Goal: Communication & Community: Answer question/provide support

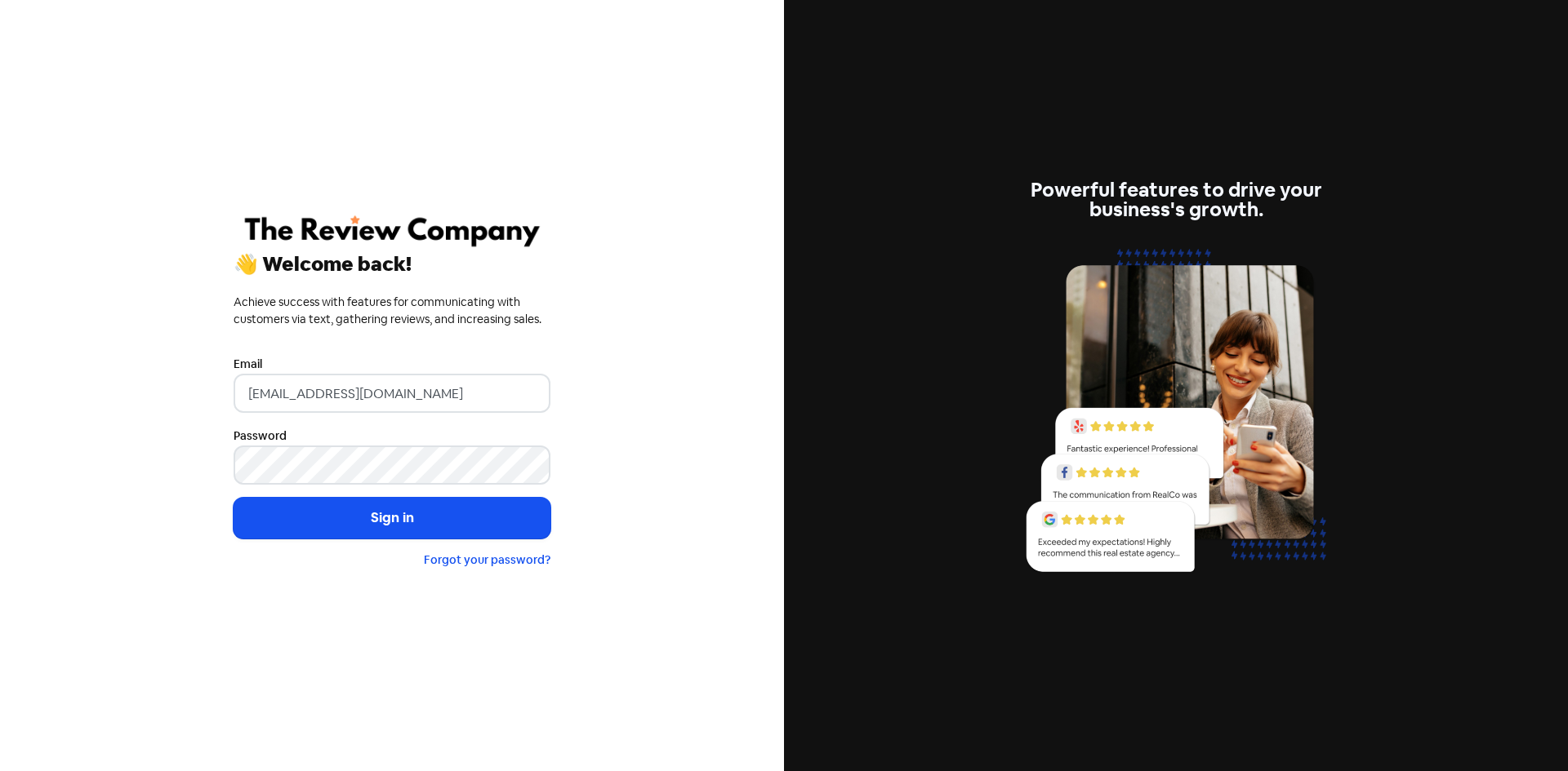
click at [349, 520] on button "Sign in" at bounding box center [392, 518] width 317 height 41
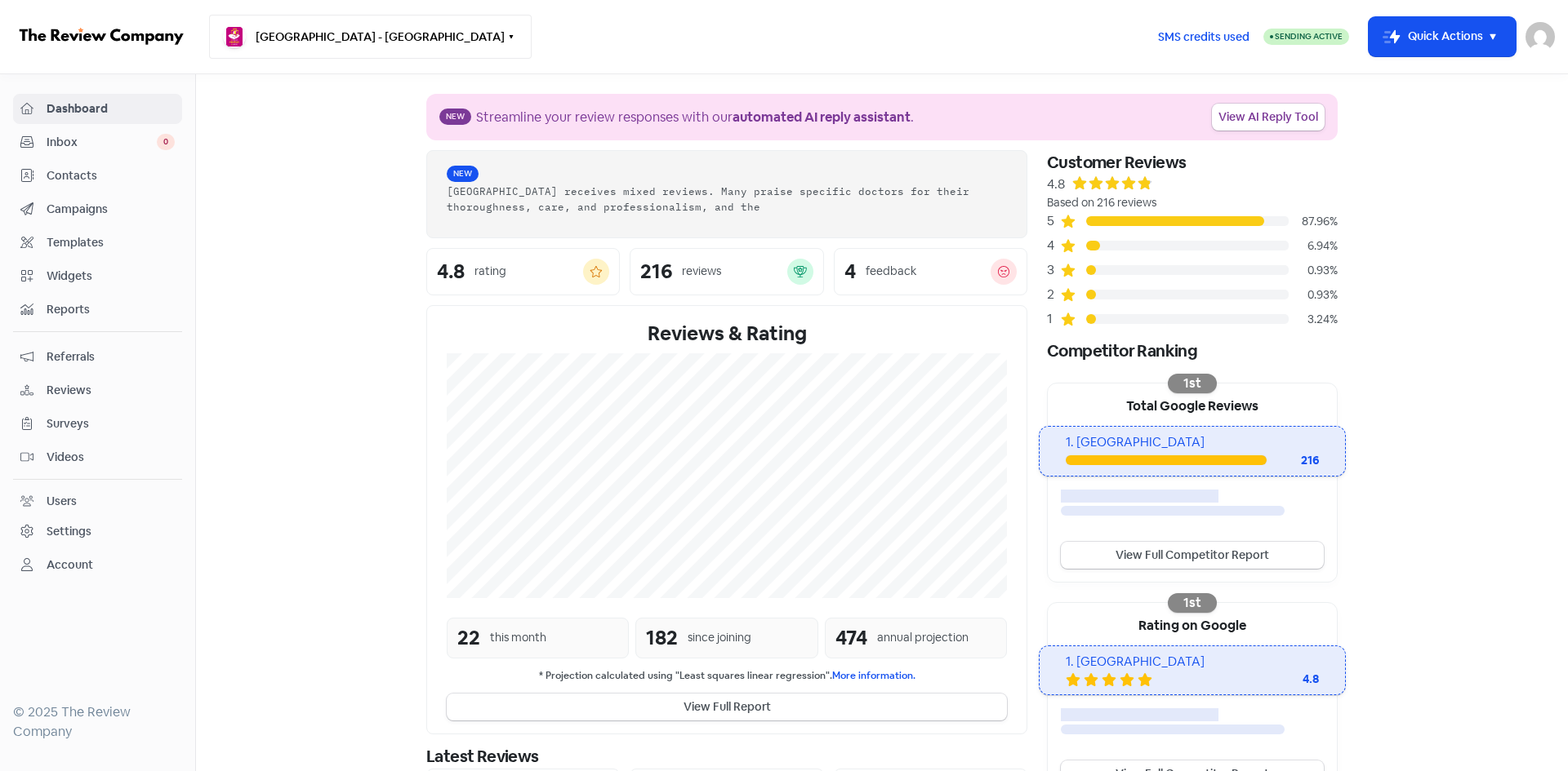
click at [293, 57] on button "[GEOGRAPHIC_DATA] - [GEOGRAPHIC_DATA]" at bounding box center [370, 37] width 323 height 44
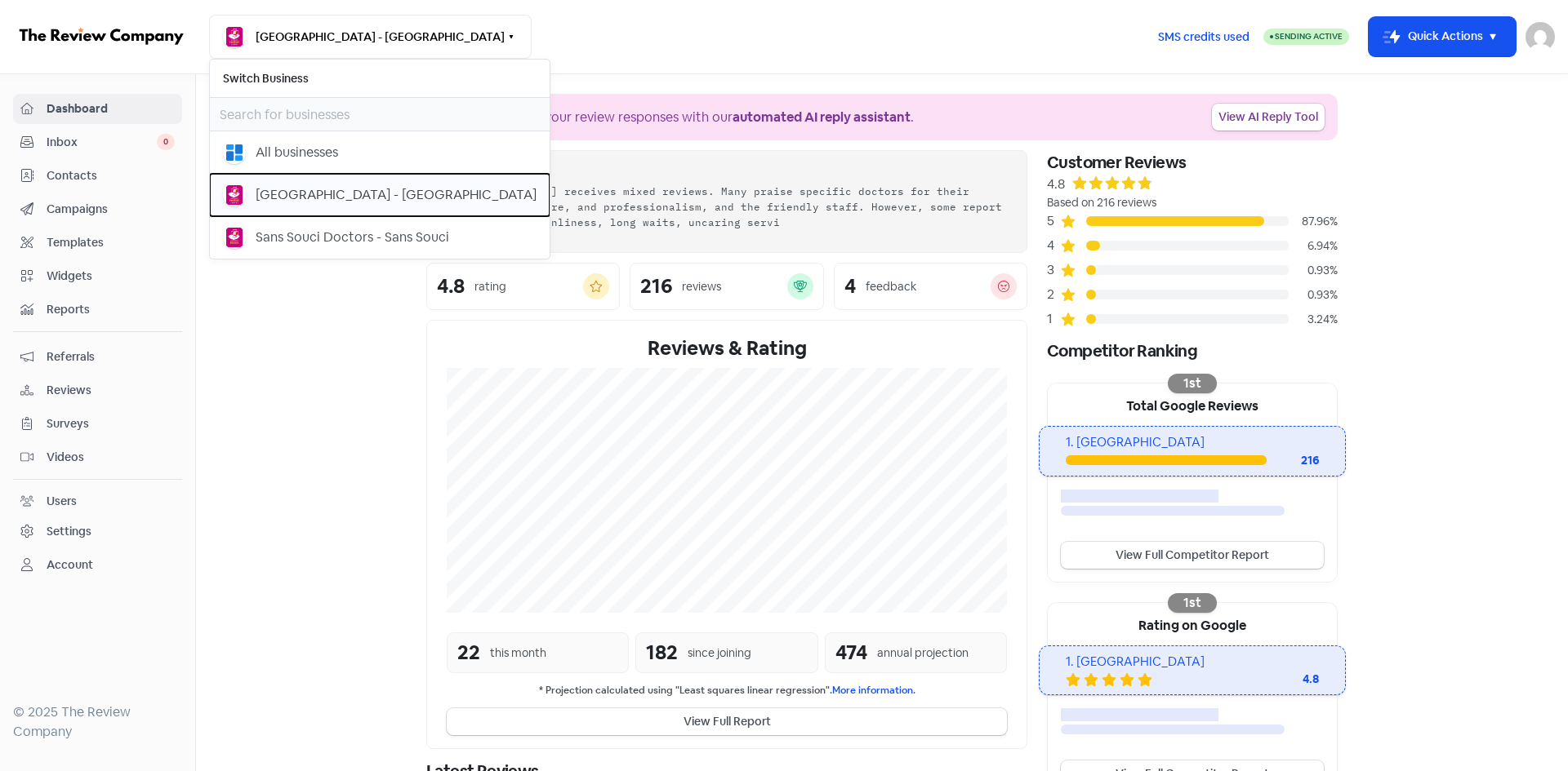
click at [293, 192] on div "[GEOGRAPHIC_DATA] - [GEOGRAPHIC_DATA]" at bounding box center [396, 195] width 281 height 20
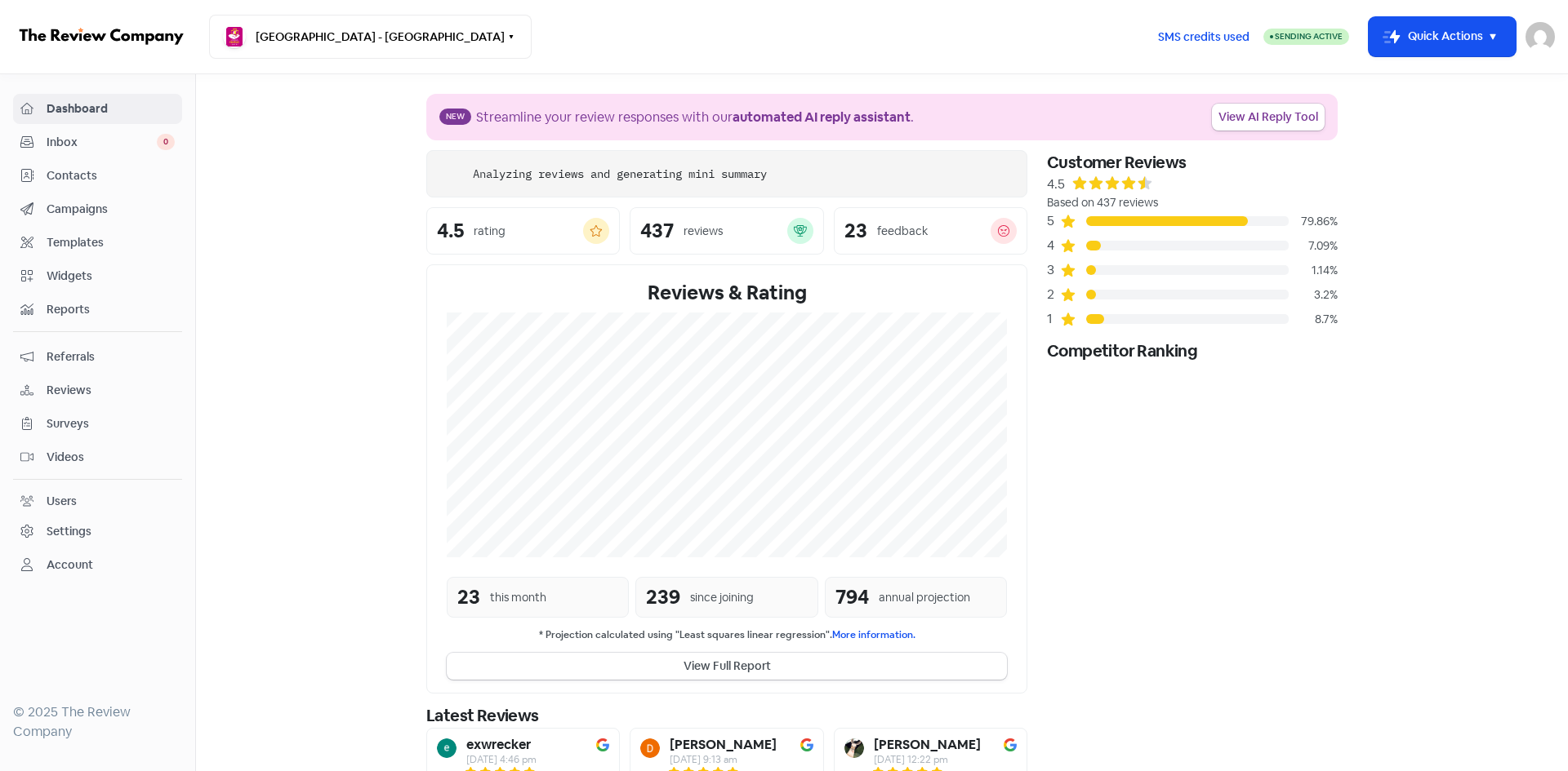
click at [86, 386] on span "Reviews" at bounding box center [110, 391] width 128 height 17
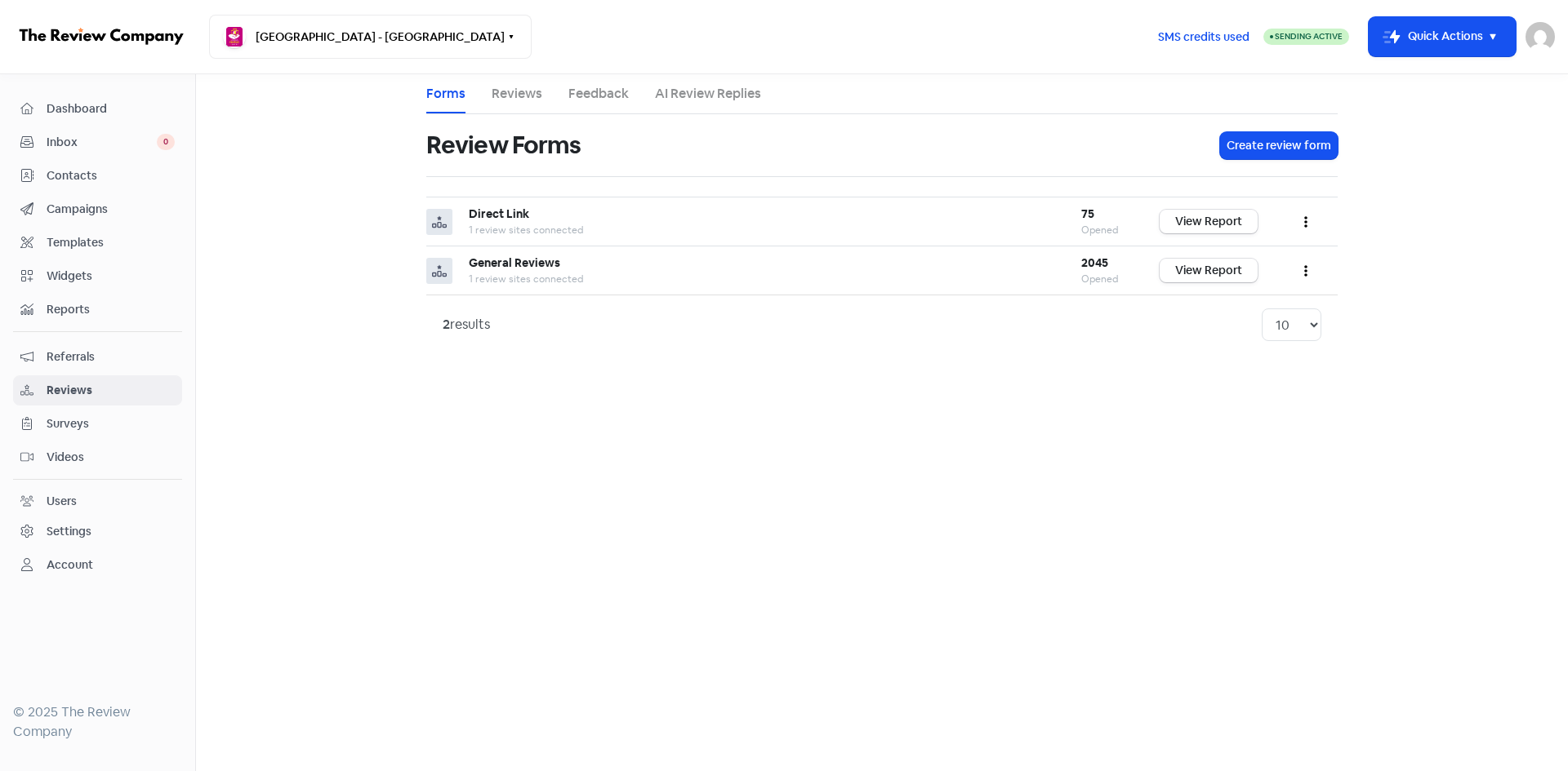
click at [516, 101] on link "Reviews" at bounding box center [517, 94] width 50 height 20
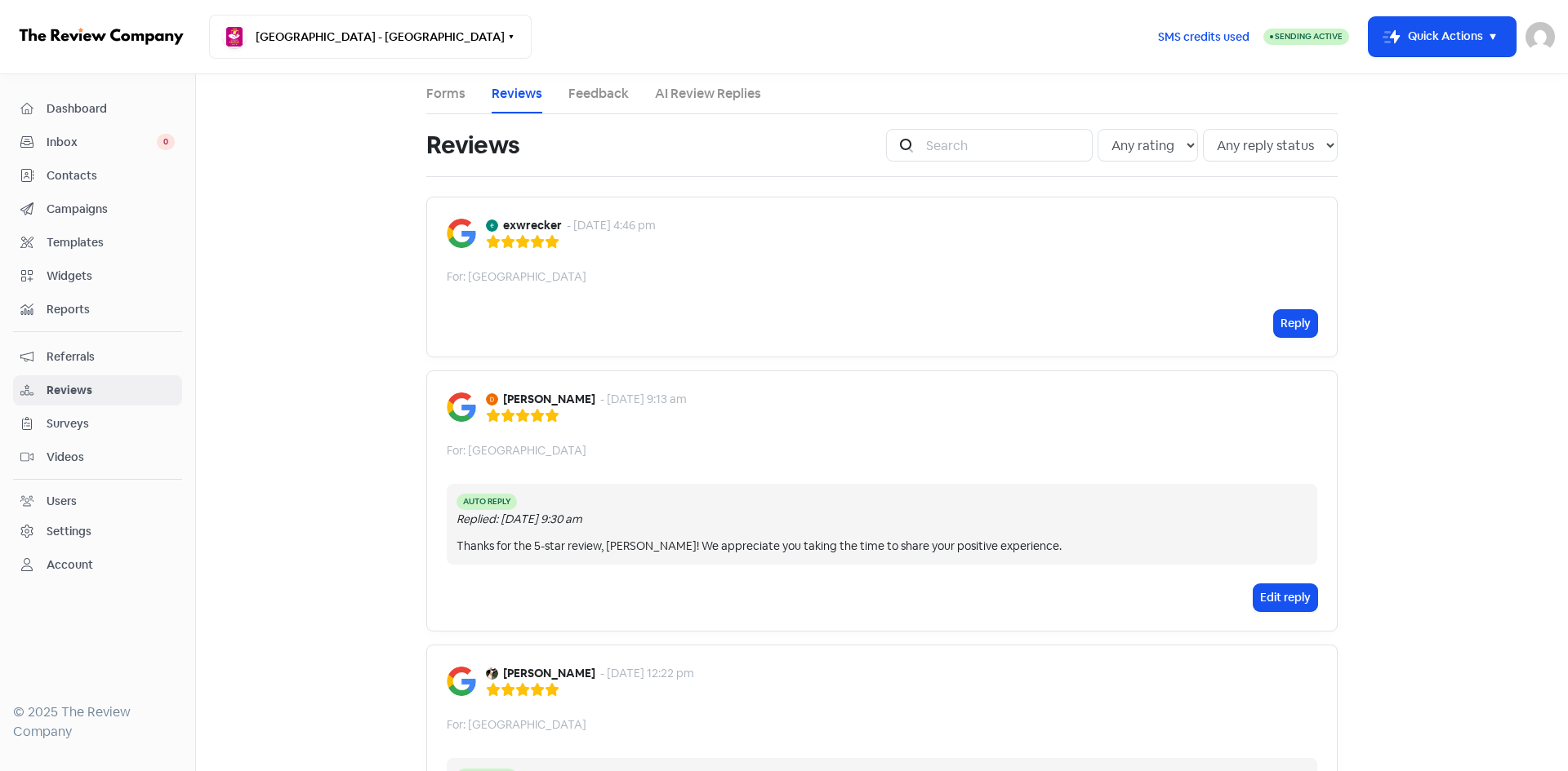
click at [447, 89] on link "Forms" at bounding box center [446, 94] width 39 height 20
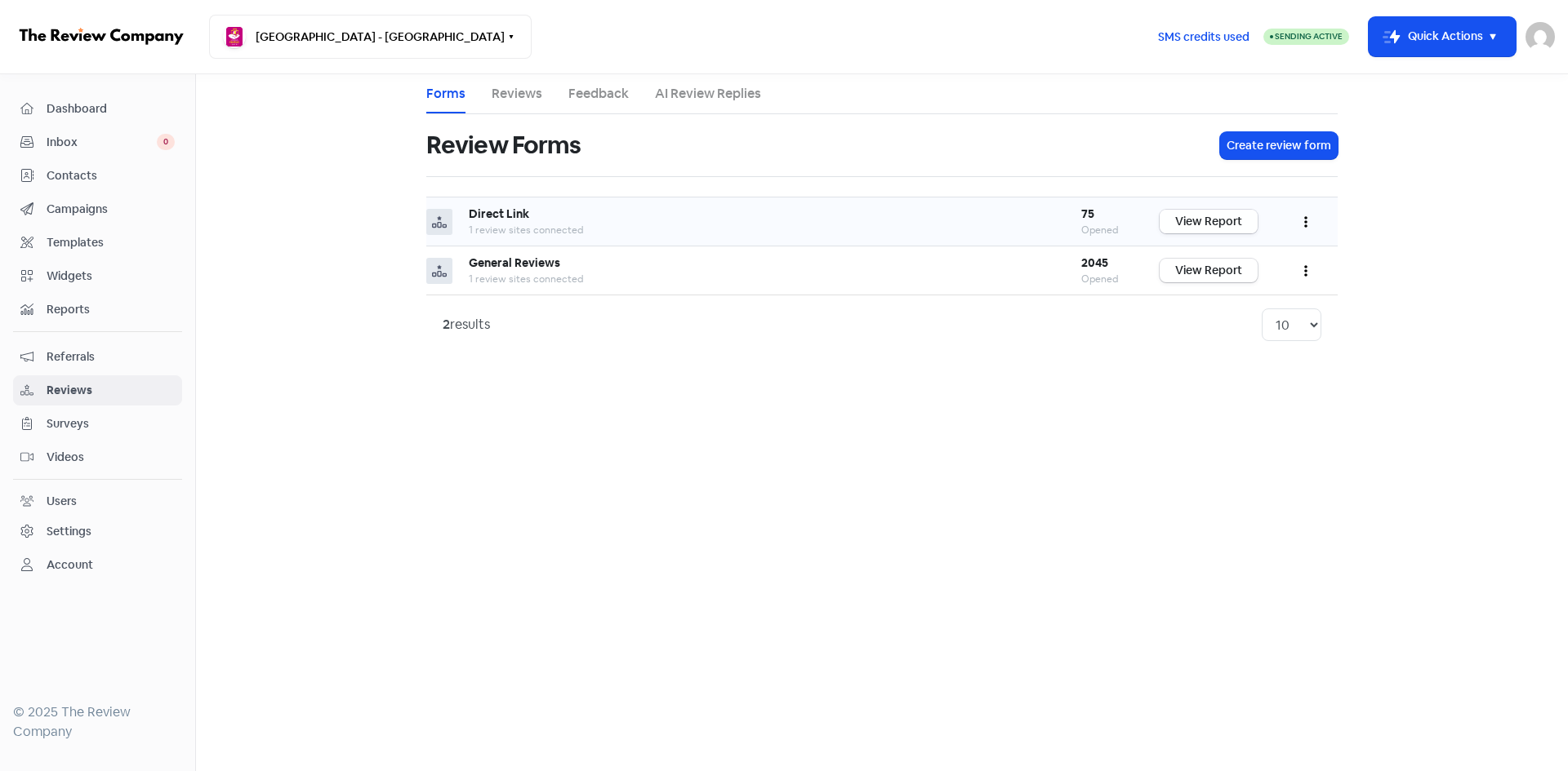
click at [1190, 221] on link "View Report" at bounding box center [1208, 221] width 98 height 23
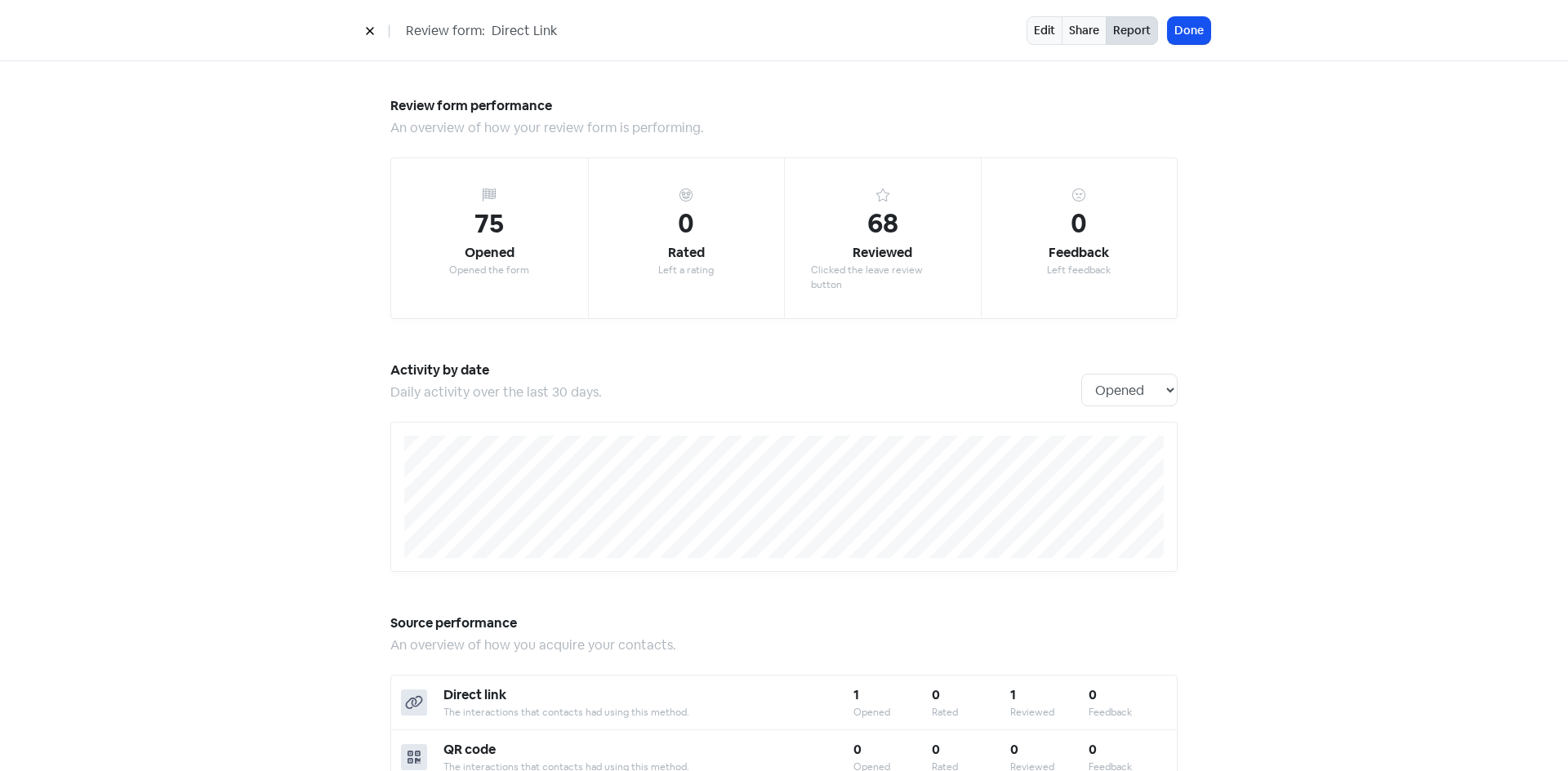
click at [370, 36] on icon at bounding box center [369, 30] width 10 height 10
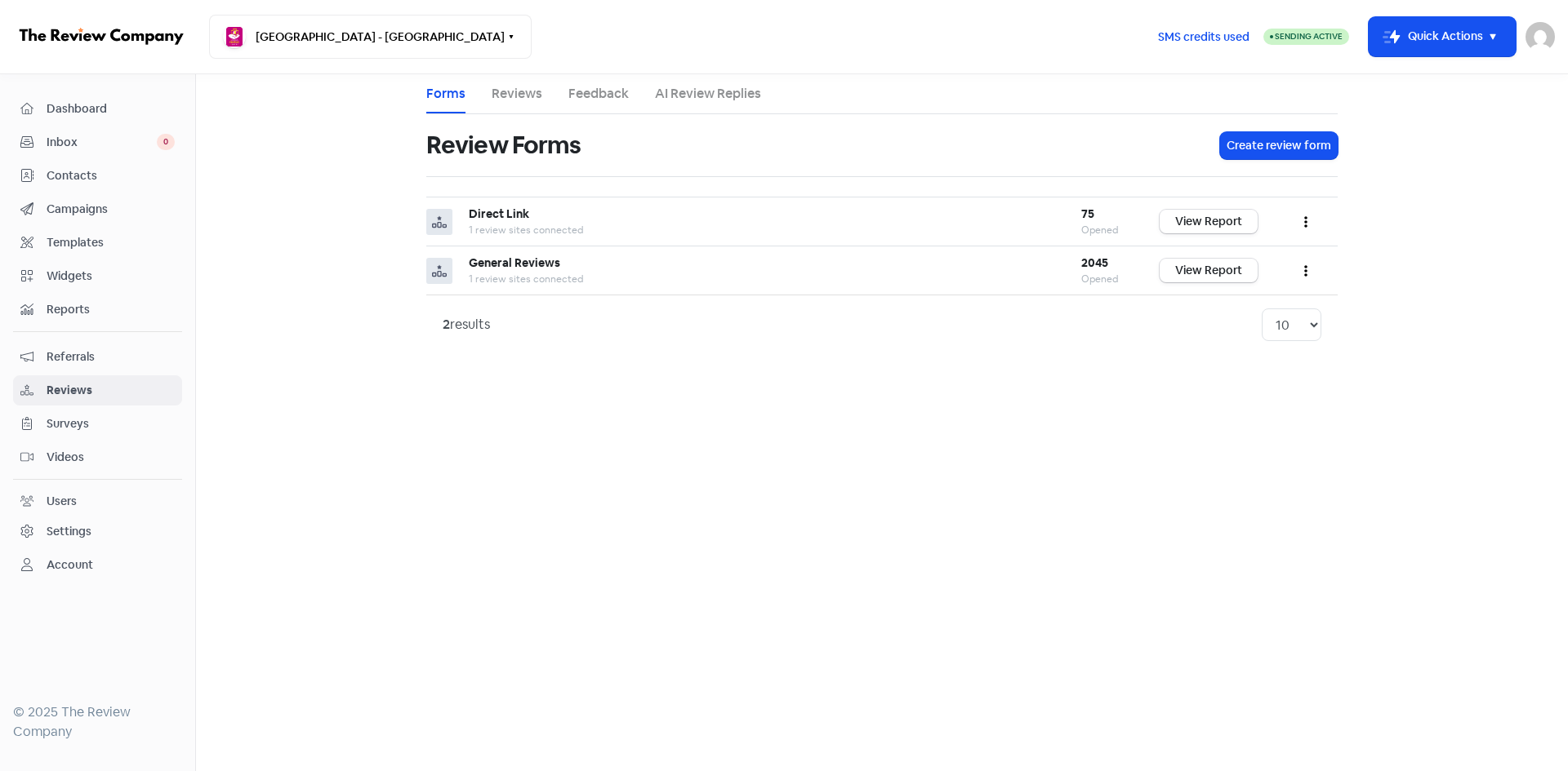
click at [501, 98] on link "Reviews" at bounding box center [517, 94] width 50 height 20
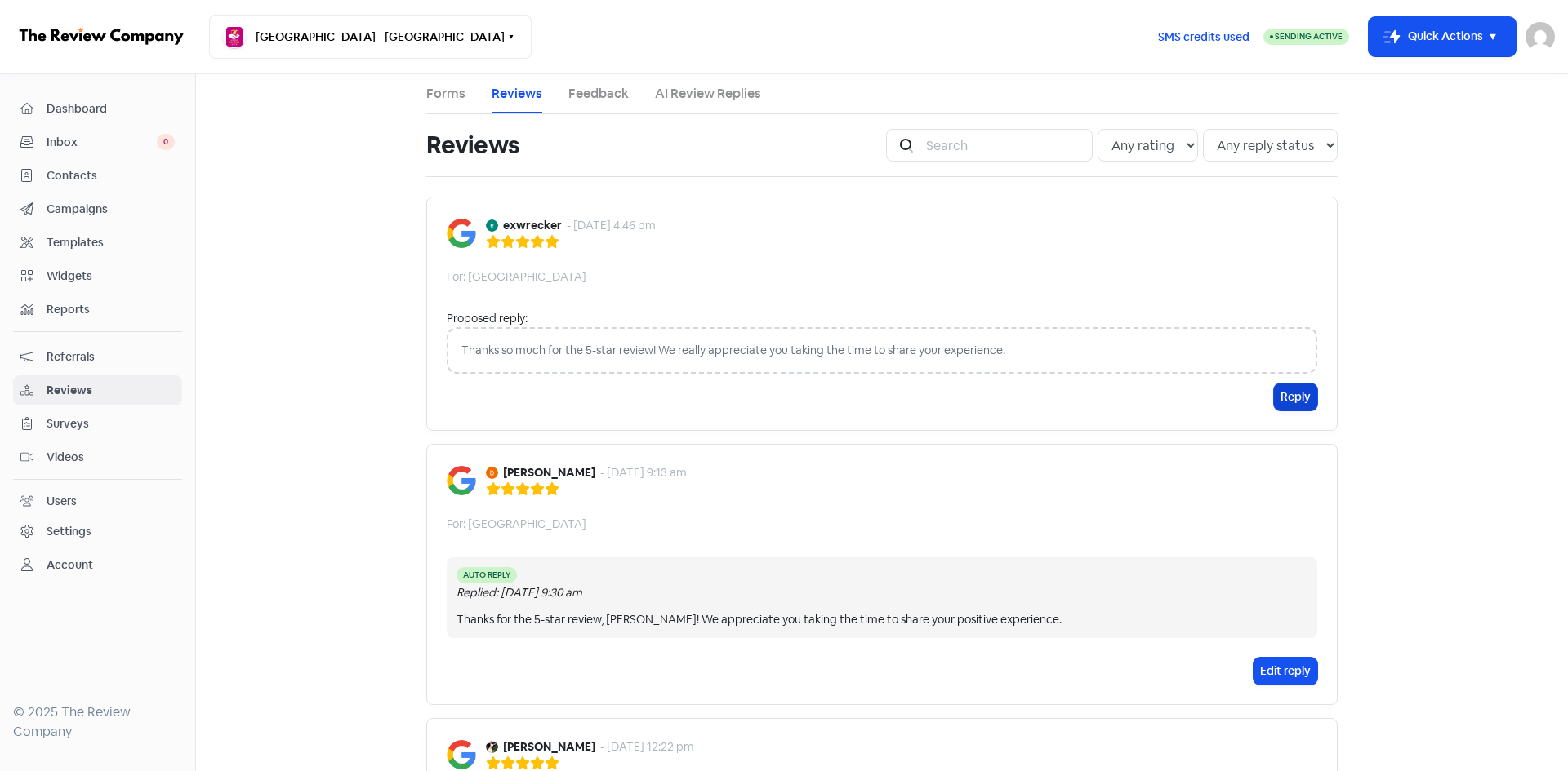
click at [1285, 331] on div "Thanks so much for the 5-star review! We really appreciate you taking the time …" at bounding box center [882, 350] width 871 height 46
click at [1148, 348] on div "Thanks so much for the 5-star review! We really appreciate you taking the time …" at bounding box center [882, 350] width 871 height 46
click at [621, 340] on div "Thanks so much for the 5-star review! We really appreciate you taking the time …" at bounding box center [882, 350] width 871 height 46
click at [1319, 395] on div "exwrecker - [DATE] 4:46 pm For: [GEOGRAPHIC_DATA] Proposed reply: Thanks so muc…" at bounding box center [882, 313] width 912 height 234
click at [1268, 392] on div "Reply" at bounding box center [882, 397] width 871 height 27
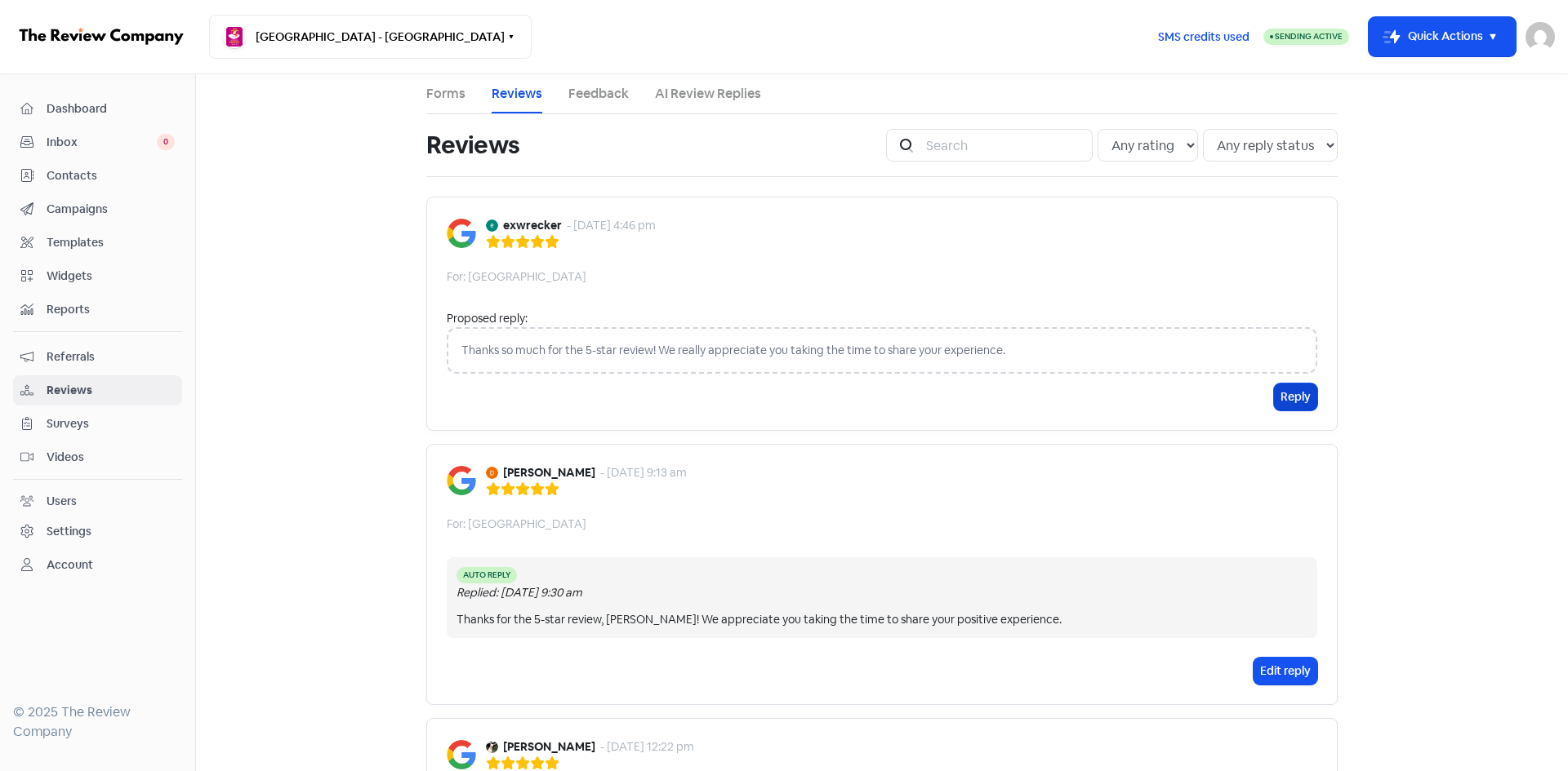
click at [1282, 398] on button "Reply" at bounding box center [1295, 397] width 44 height 27
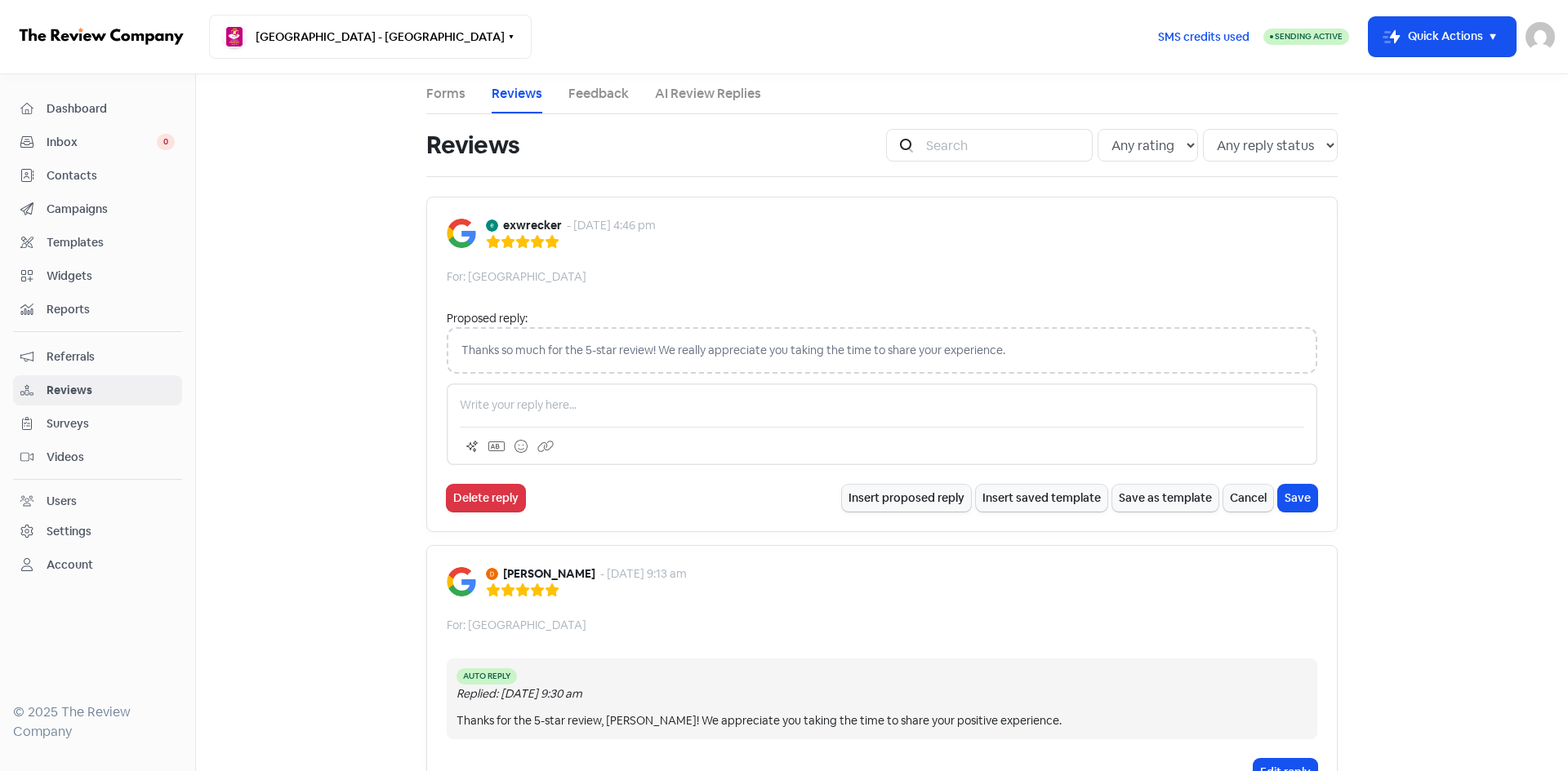
click at [552, 359] on div "Thanks so much for the 5-star review! We really appreciate you taking the time …" at bounding box center [882, 350] width 871 height 46
click at [912, 496] on button "Insert proposed reply" at bounding box center [906, 498] width 129 height 27
click at [1284, 500] on button "Save" at bounding box center [1297, 498] width 39 height 27
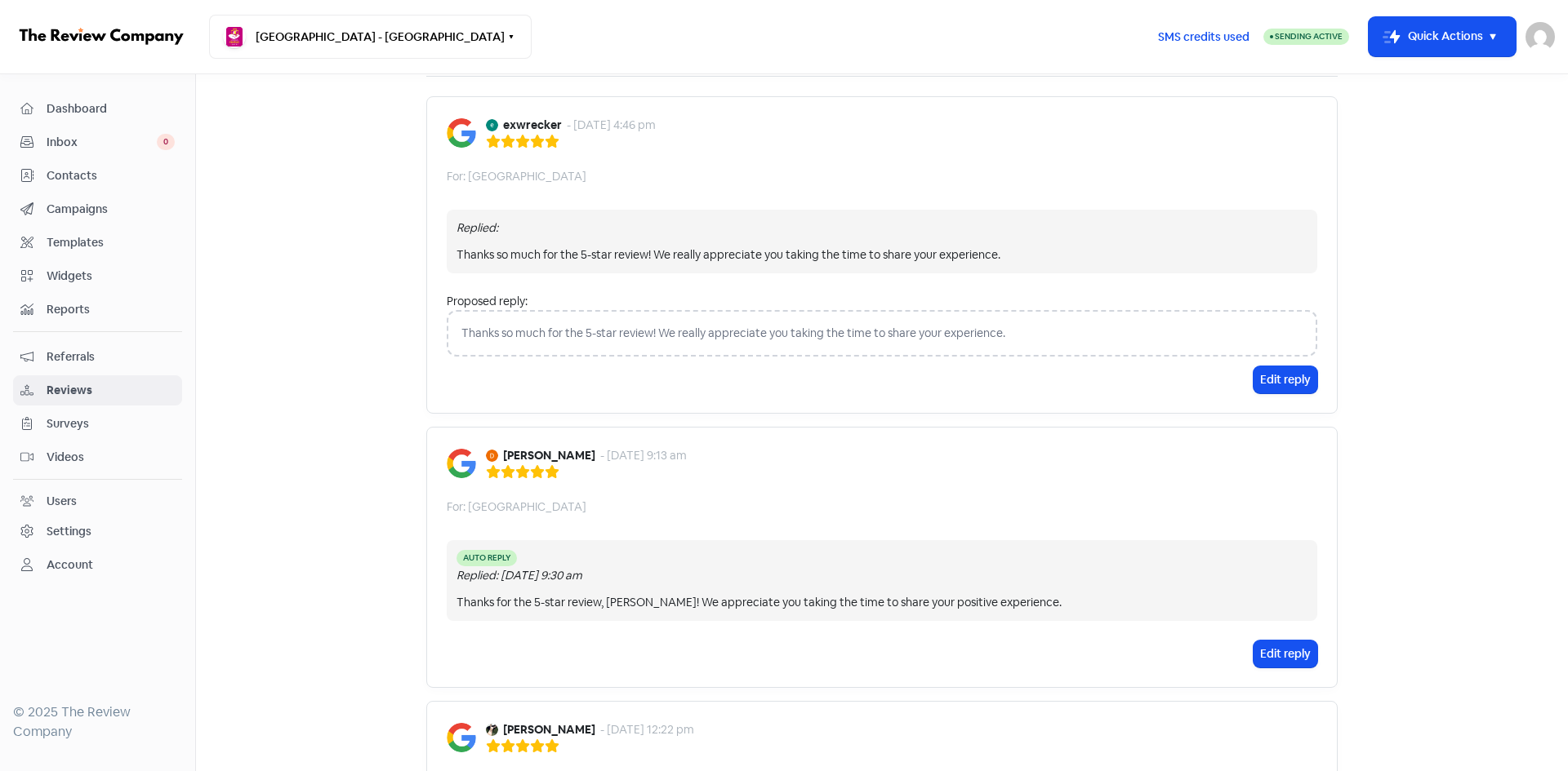
scroll to position [82, 0]
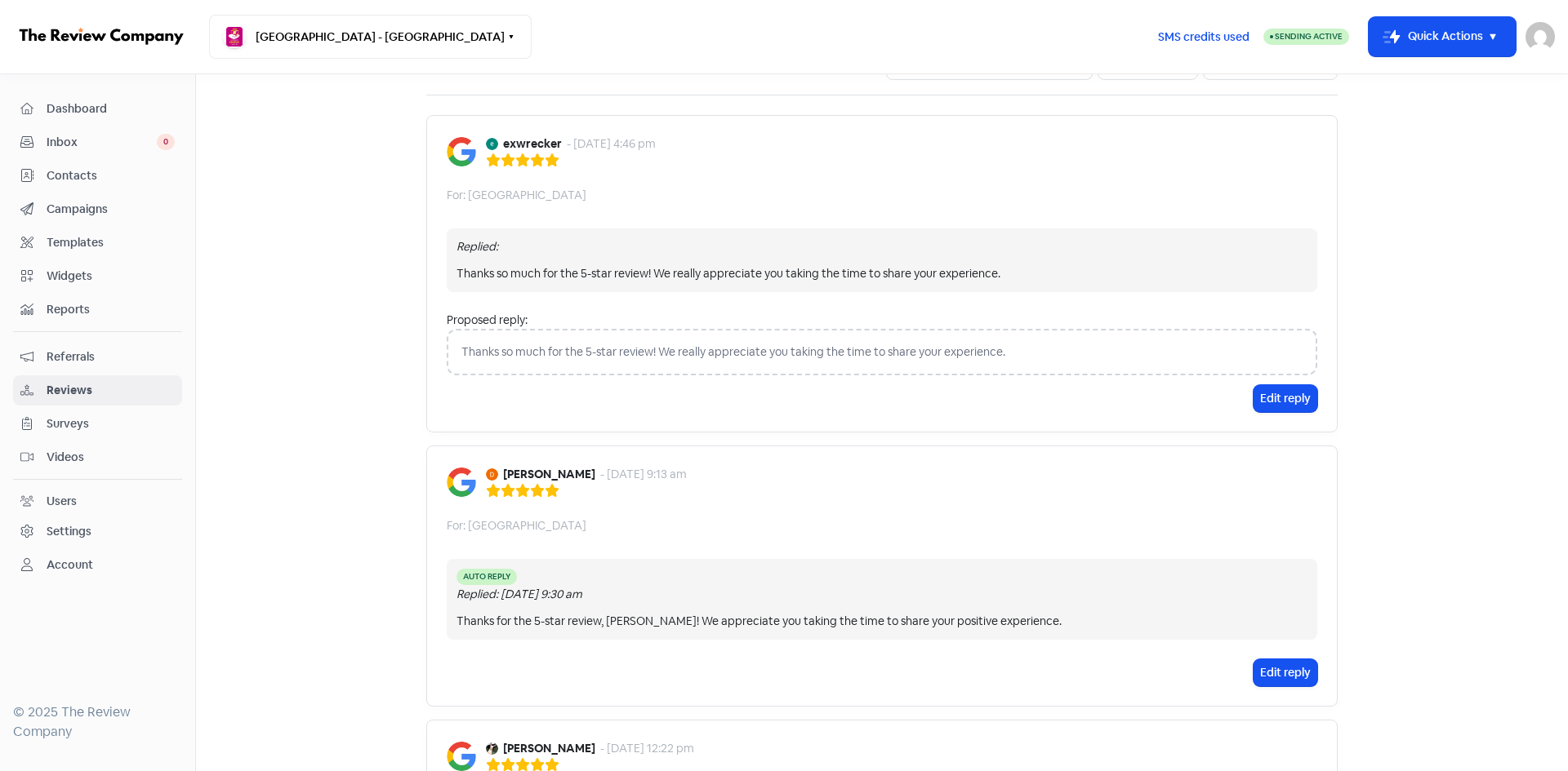
click at [64, 169] on span "Contacts" at bounding box center [110, 176] width 128 height 17
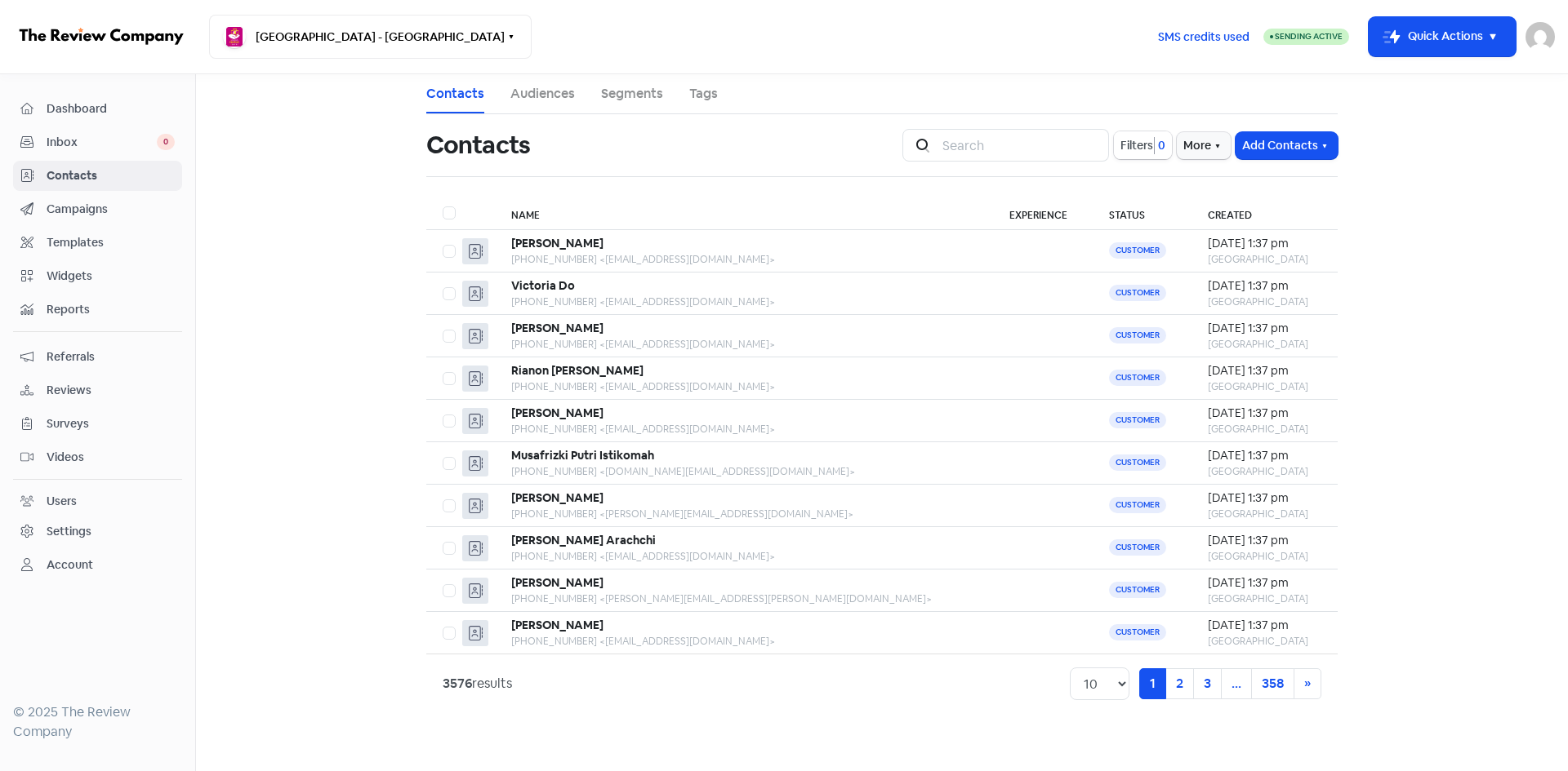
click at [1137, 145] on span "Filters" at bounding box center [1137, 146] width 33 height 17
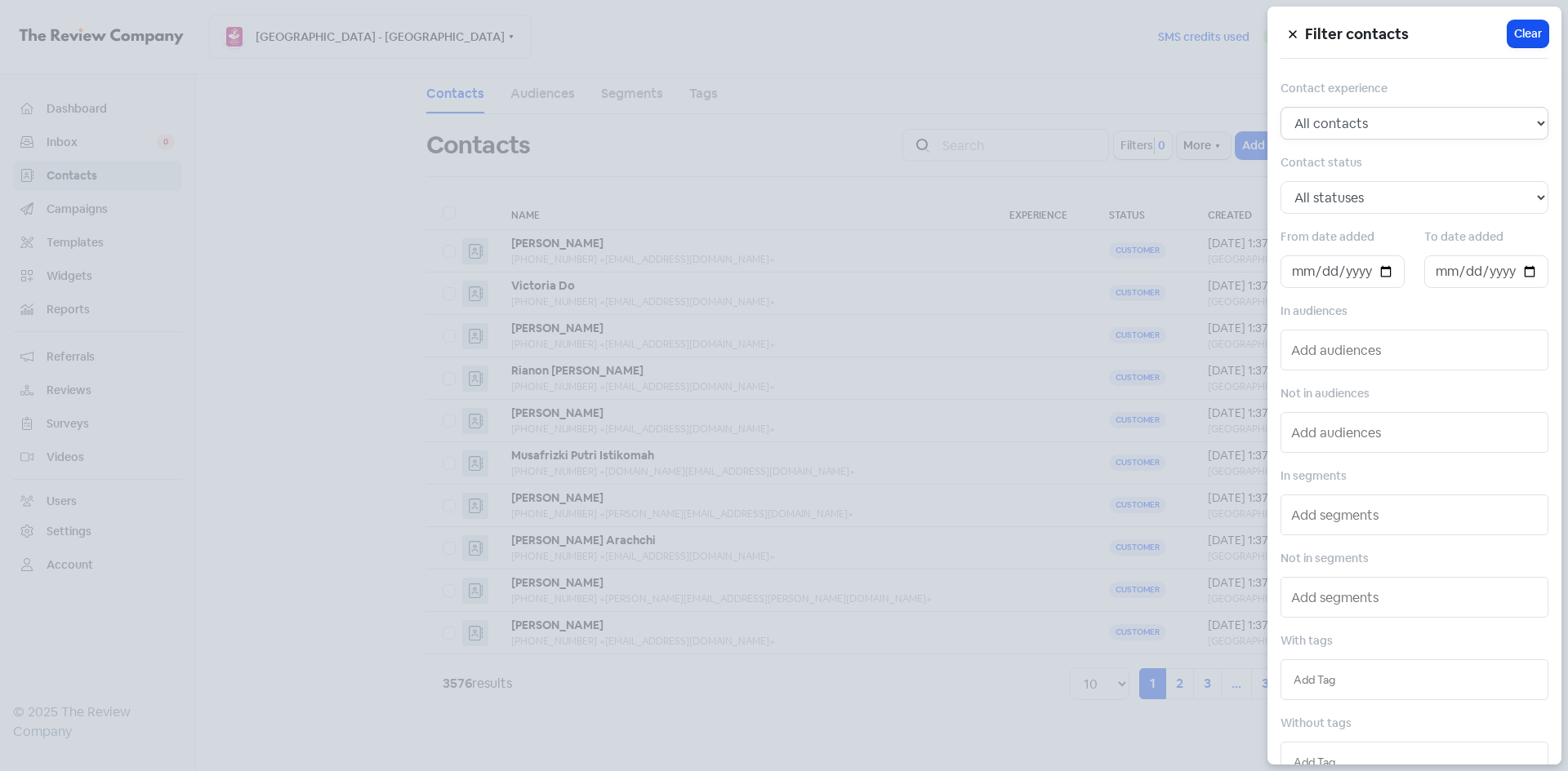
click at [1365, 127] on select "All contacts Any experience (5, 4, 3, 2, 1) Positive experience (5, 4) Excellen…" at bounding box center [1415, 124] width 268 height 33
select select "5"
click at [1281, 107] on select "All contacts Any experience (5, 4, 3, 2, 1) Positive experience (5, 4) Excellen…" at bounding box center [1415, 124] width 268 height 33
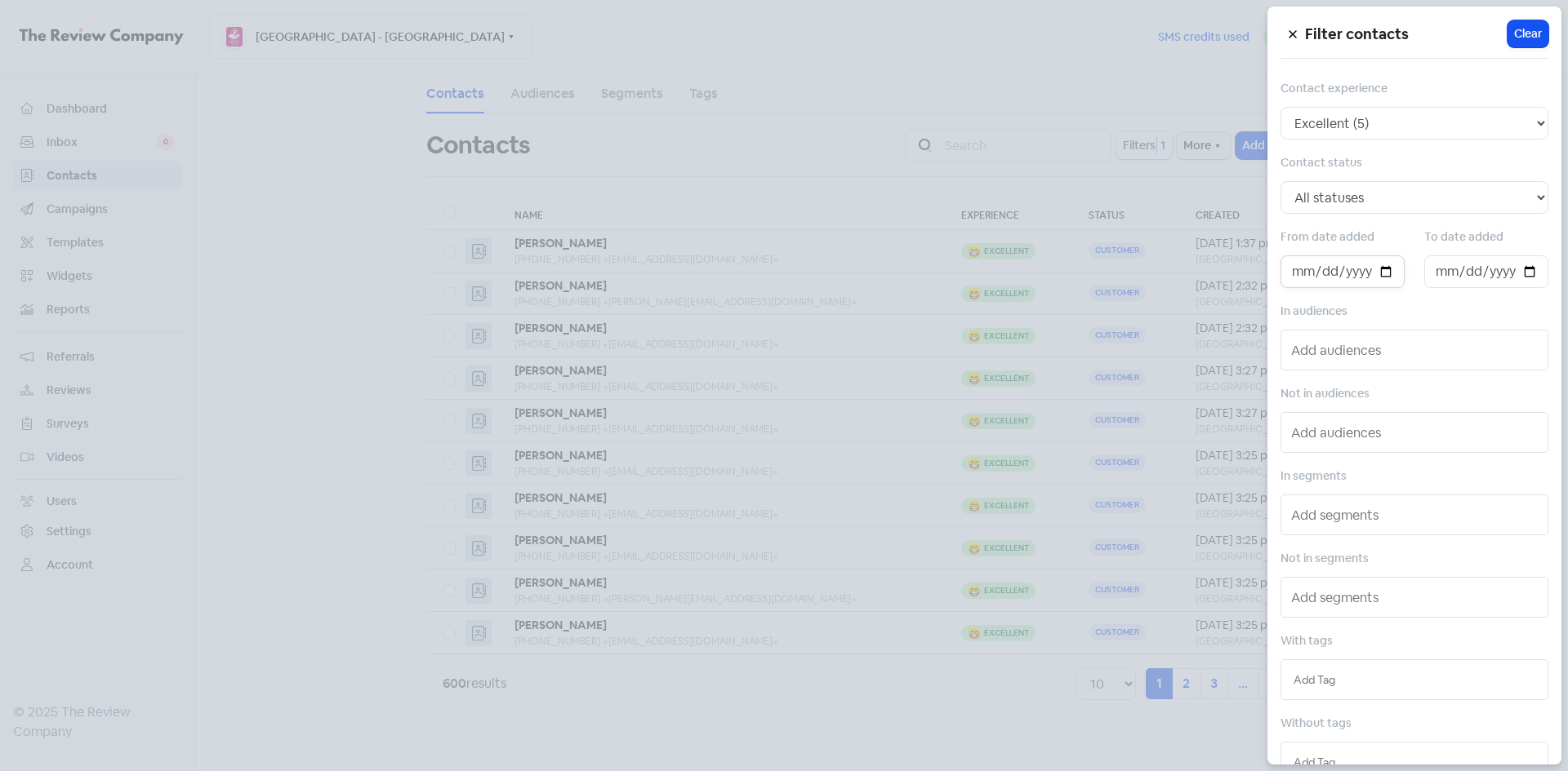
click at [1385, 273] on input "date" at bounding box center [1343, 272] width 124 height 33
type input "[DATE]"
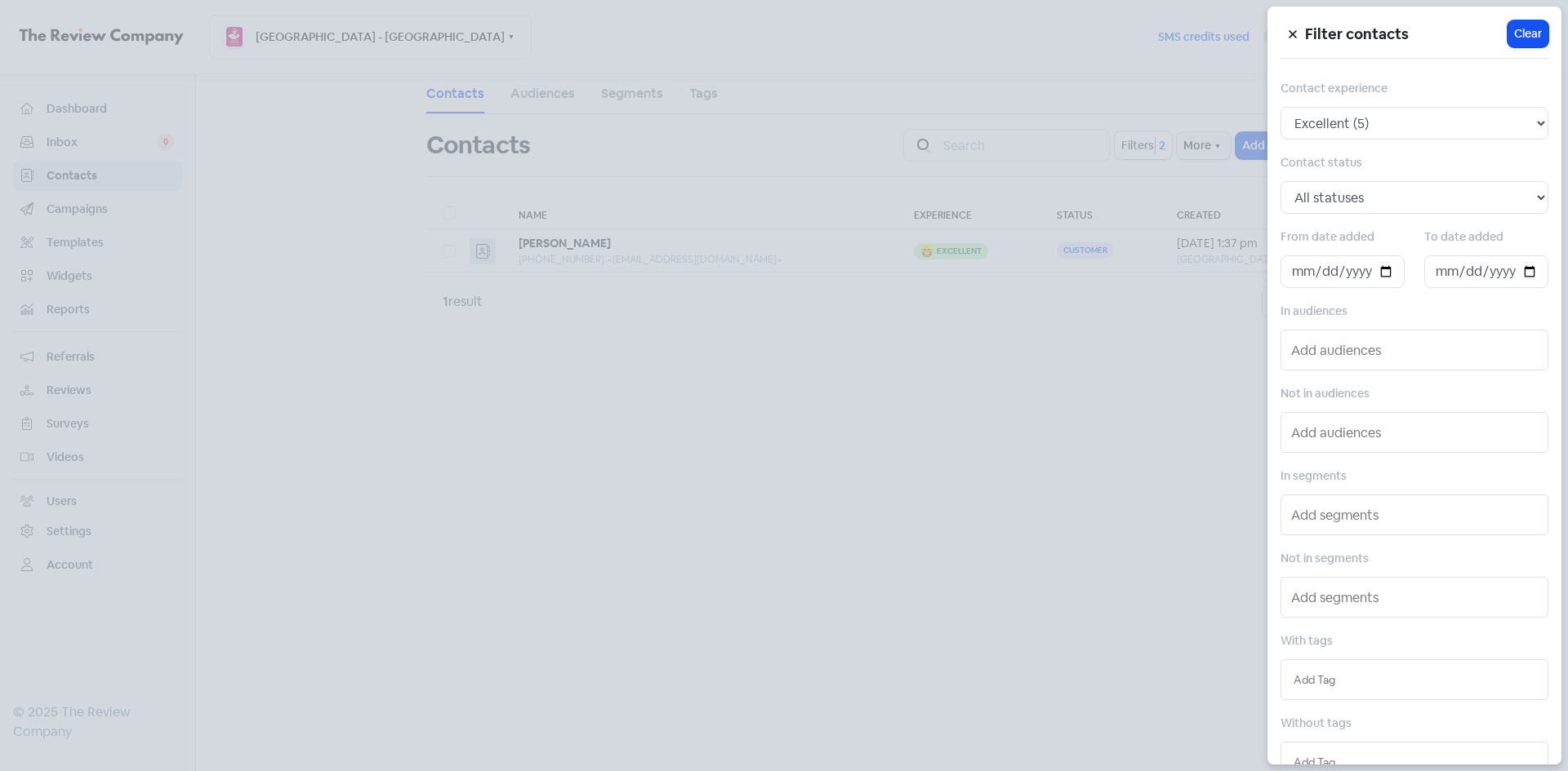
click at [722, 332] on div at bounding box center [784, 386] width 1568 height 771
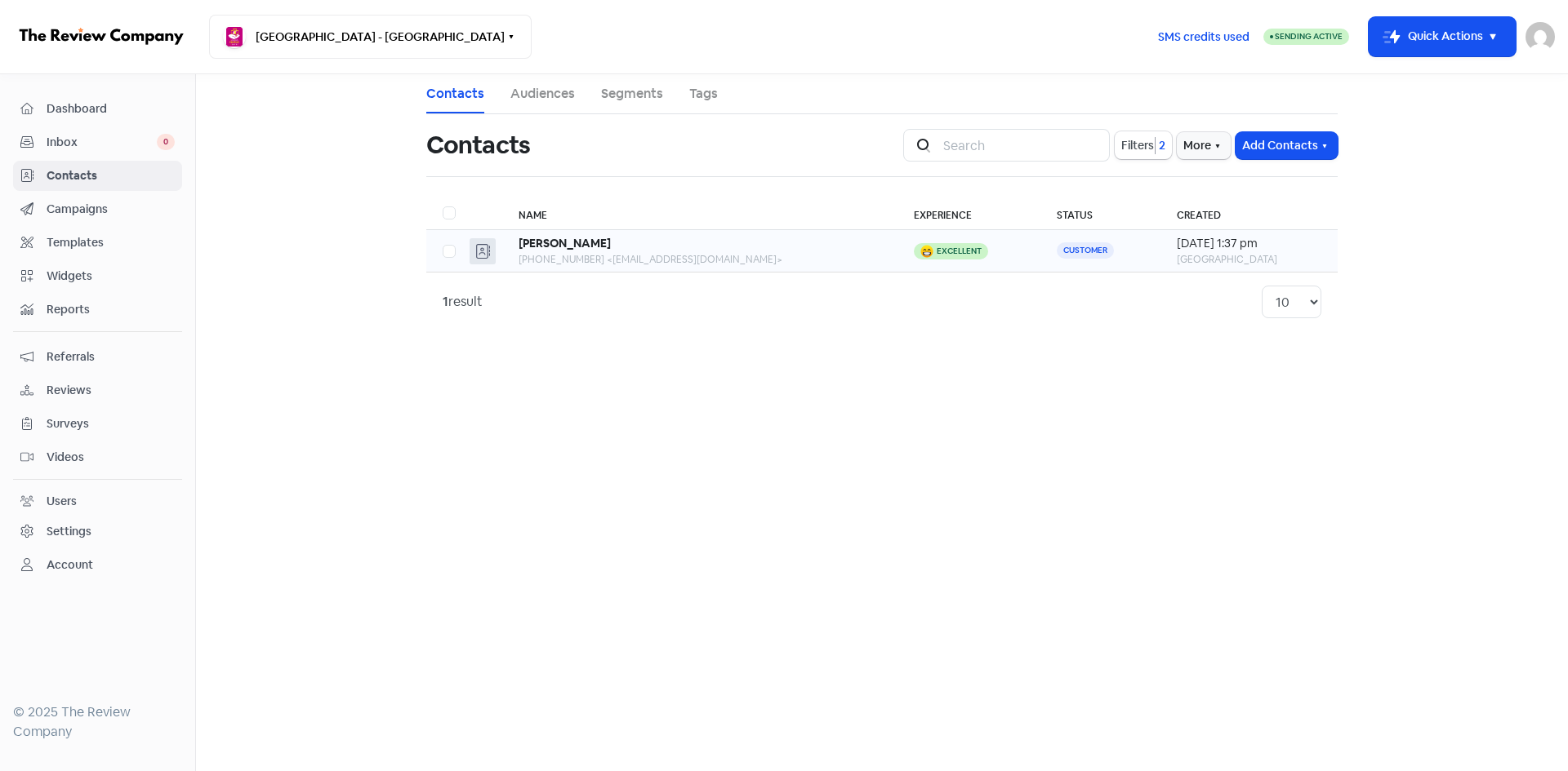
click at [668, 262] on div "[PHONE_NUMBER] <[EMAIL_ADDRESS][DOMAIN_NAME]>" at bounding box center [700, 259] width 362 height 15
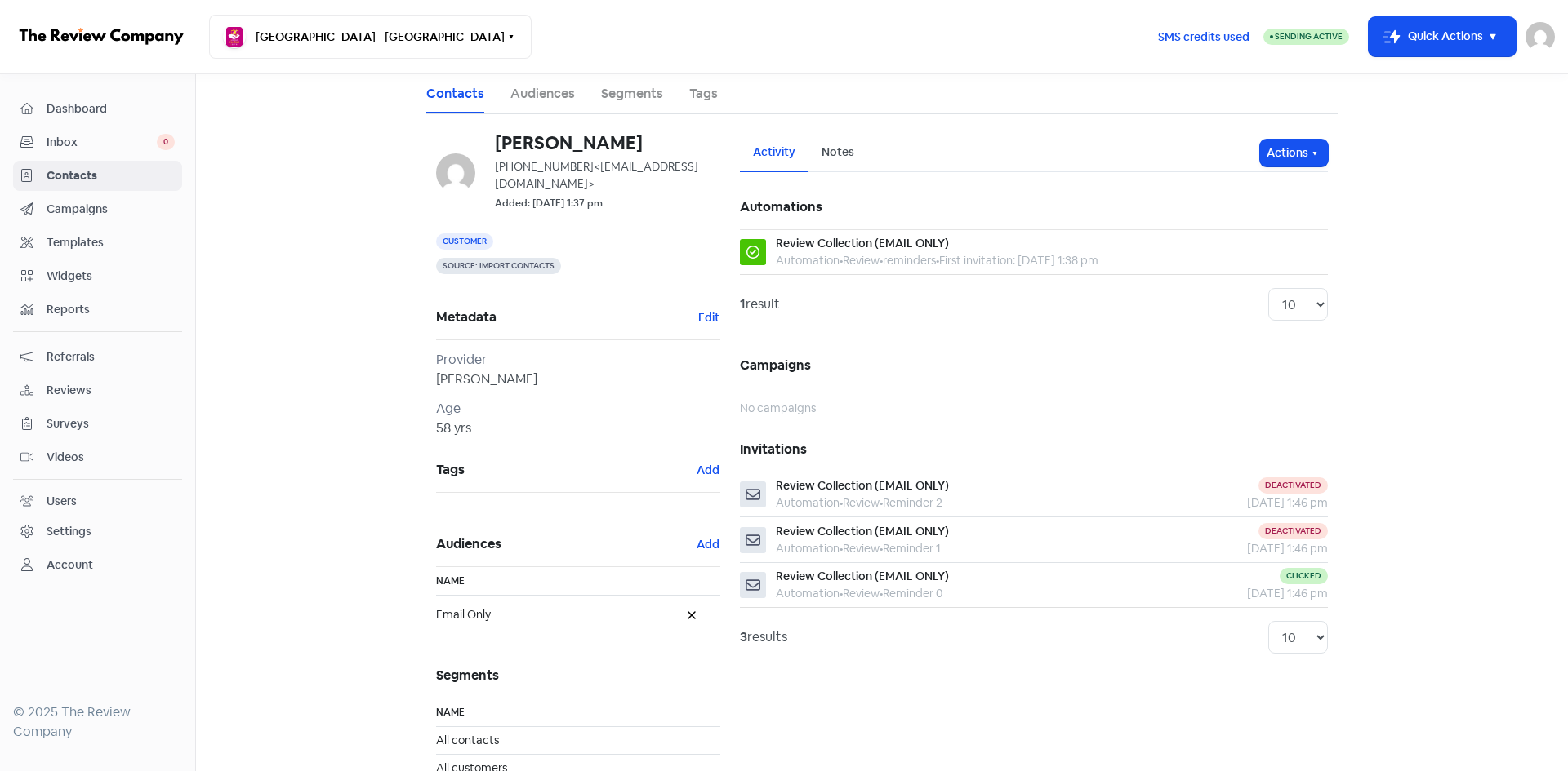
click at [89, 376] on link "Reviews" at bounding box center [98, 391] width 169 height 30
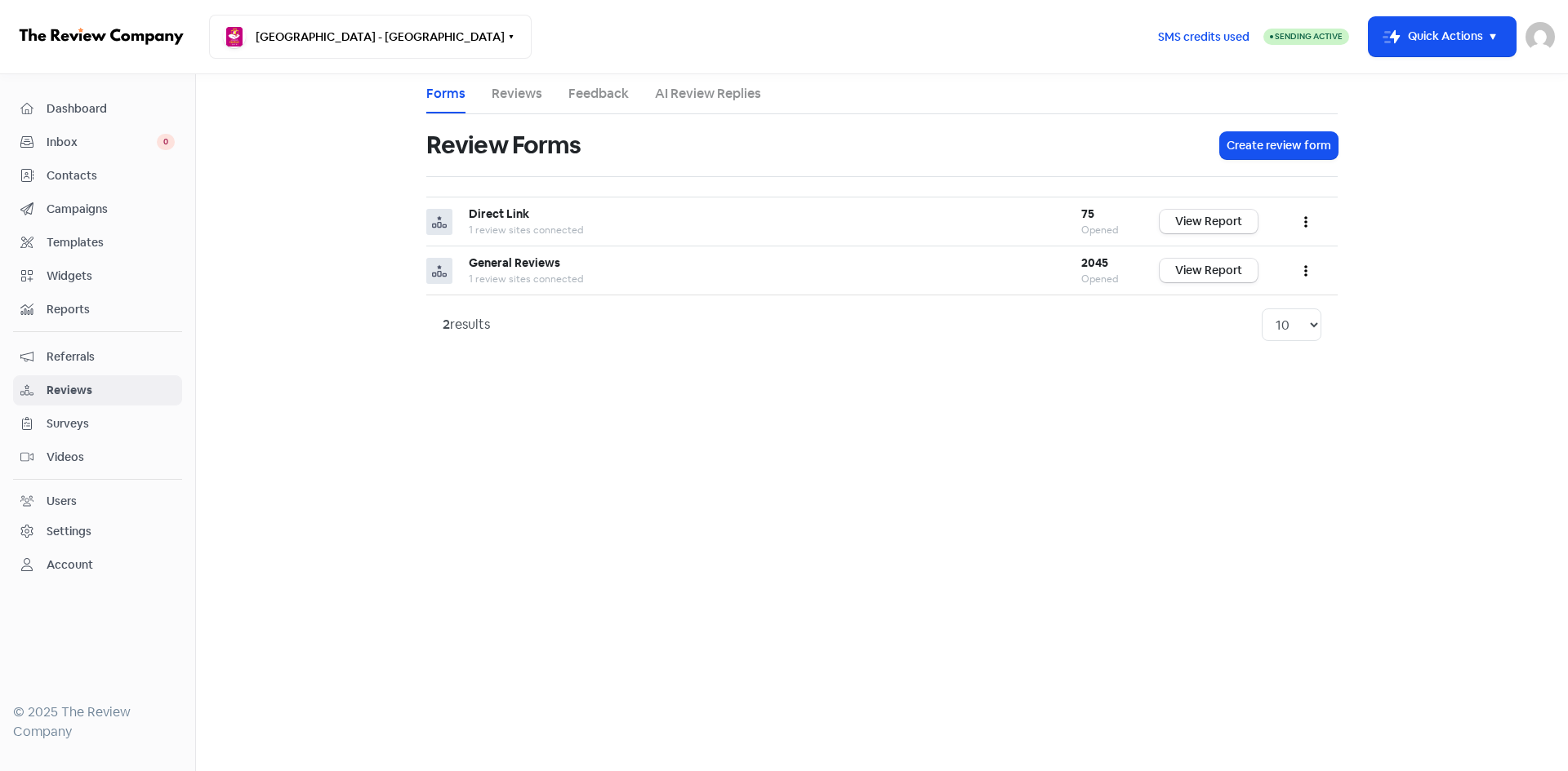
click at [515, 95] on link "Reviews" at bounding box center [517, 94] width 50 height 20
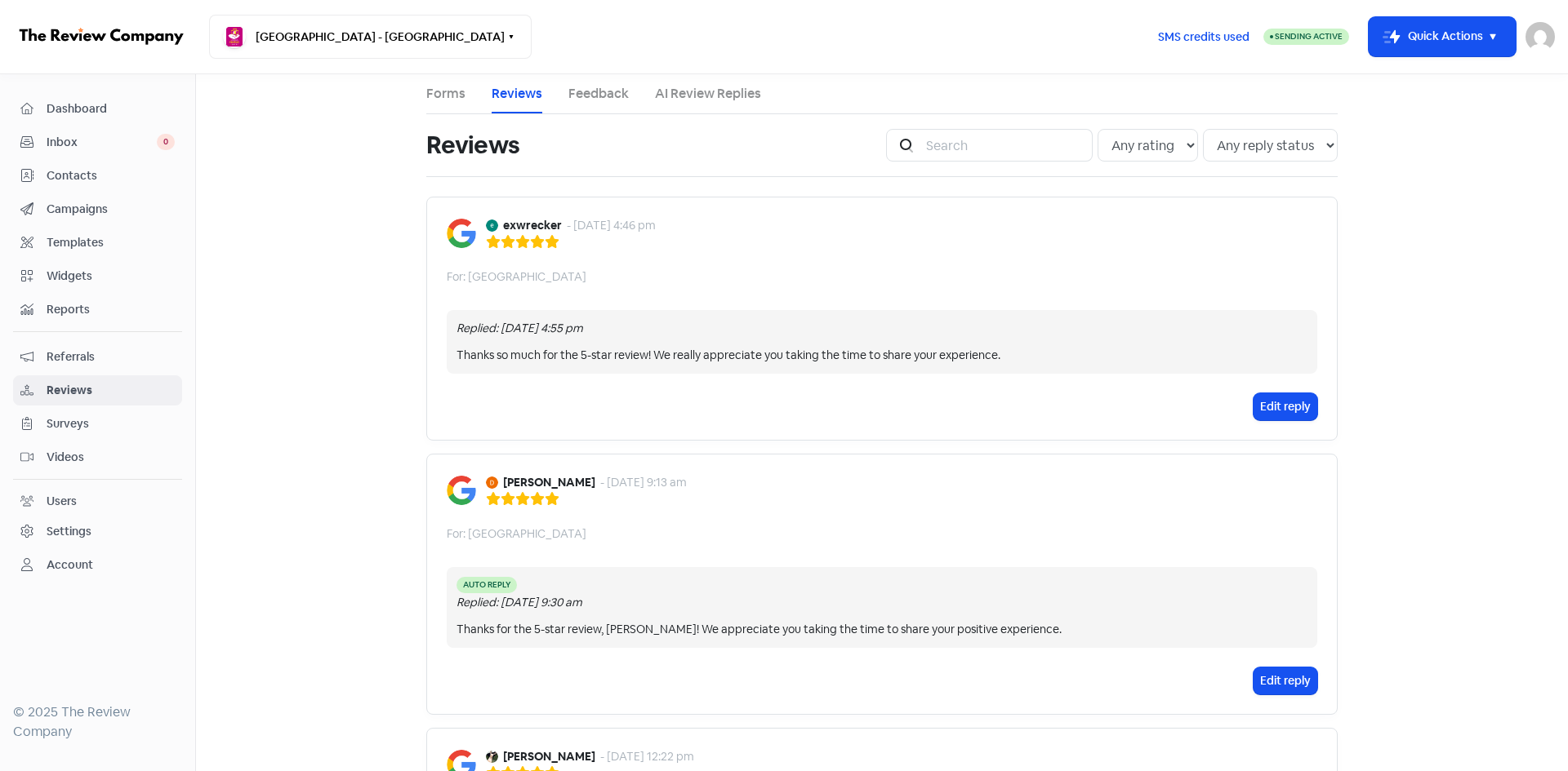
click at [54, 175] on span "Contacts" at bounding box center [110, 176] width 128 height 17
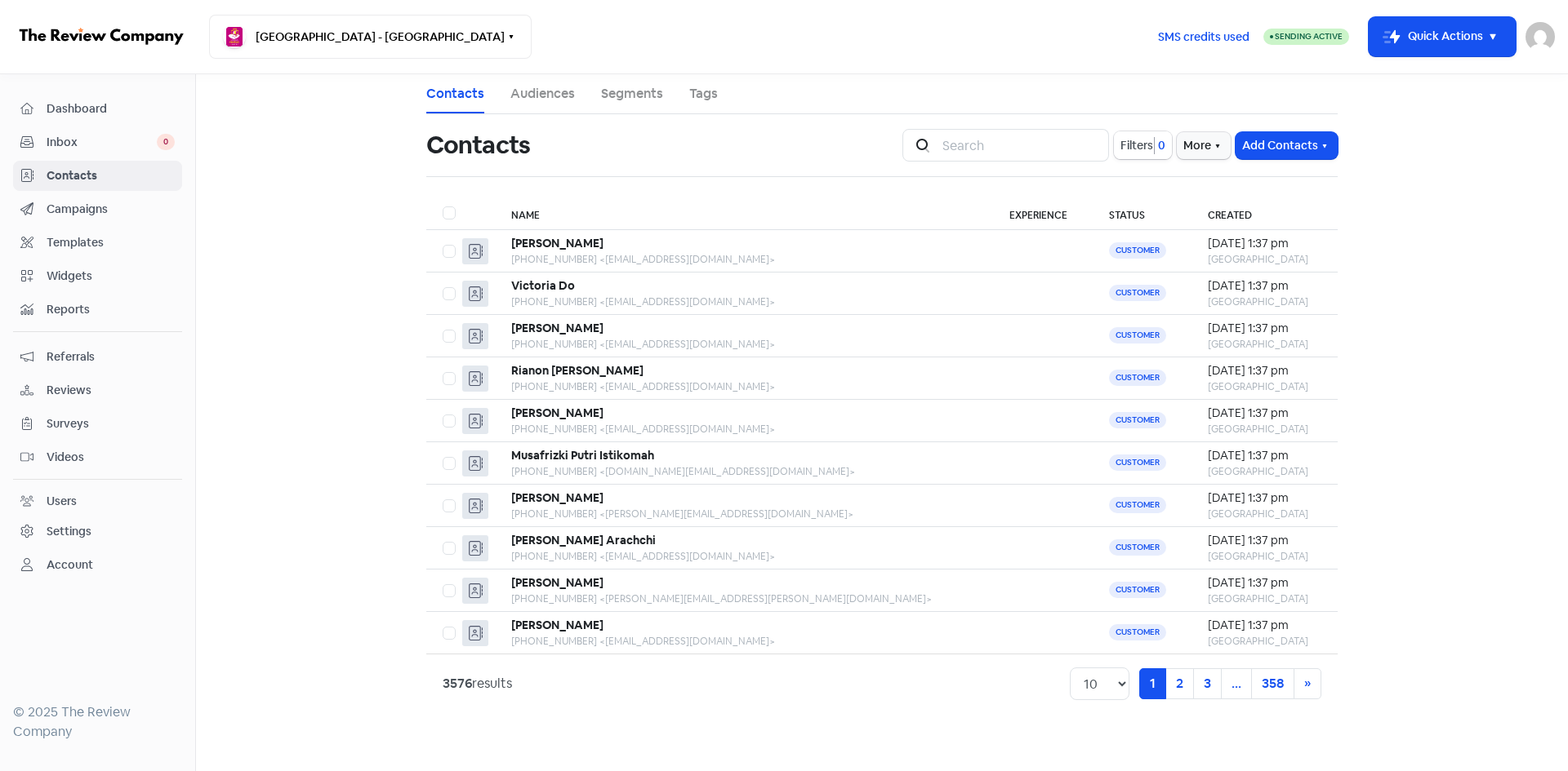
click at [1120, 148] on span "Filters" at bounding box center [1137, 146] width 33 height 17
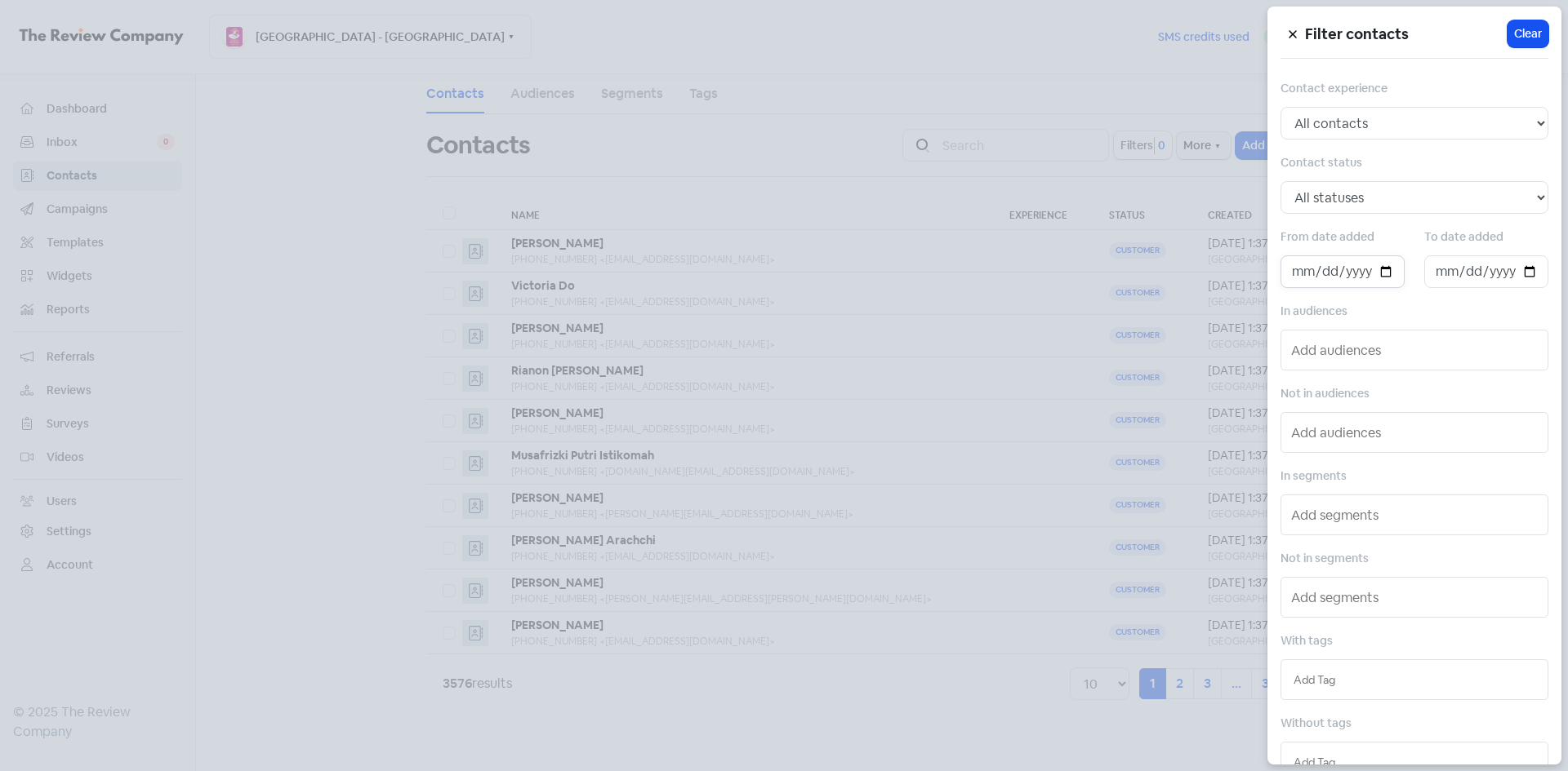
click at [1383, 274] on input "date" at bounding box center [1343, 272] width 124 height 33
click at [1376, 198] on select "All statuses Customer Lead Subscribed Unsubscribed" at bounding box center [1415, 198] width 268 height 33
click at [1352, 129] on select "All contacts Any experience (5, 4, 3, 2, 1) Positive experience (5, 4) Excellen…" at bounding box center [1415, 124] width 268 height 33
select select "5"
click at [1281, 107] on select "All contacts Any experience (5, 4, 3, 2, 1) Positive experience (5, 4) Excellen…" at bounding box center [1415, 124] width 268 height 33
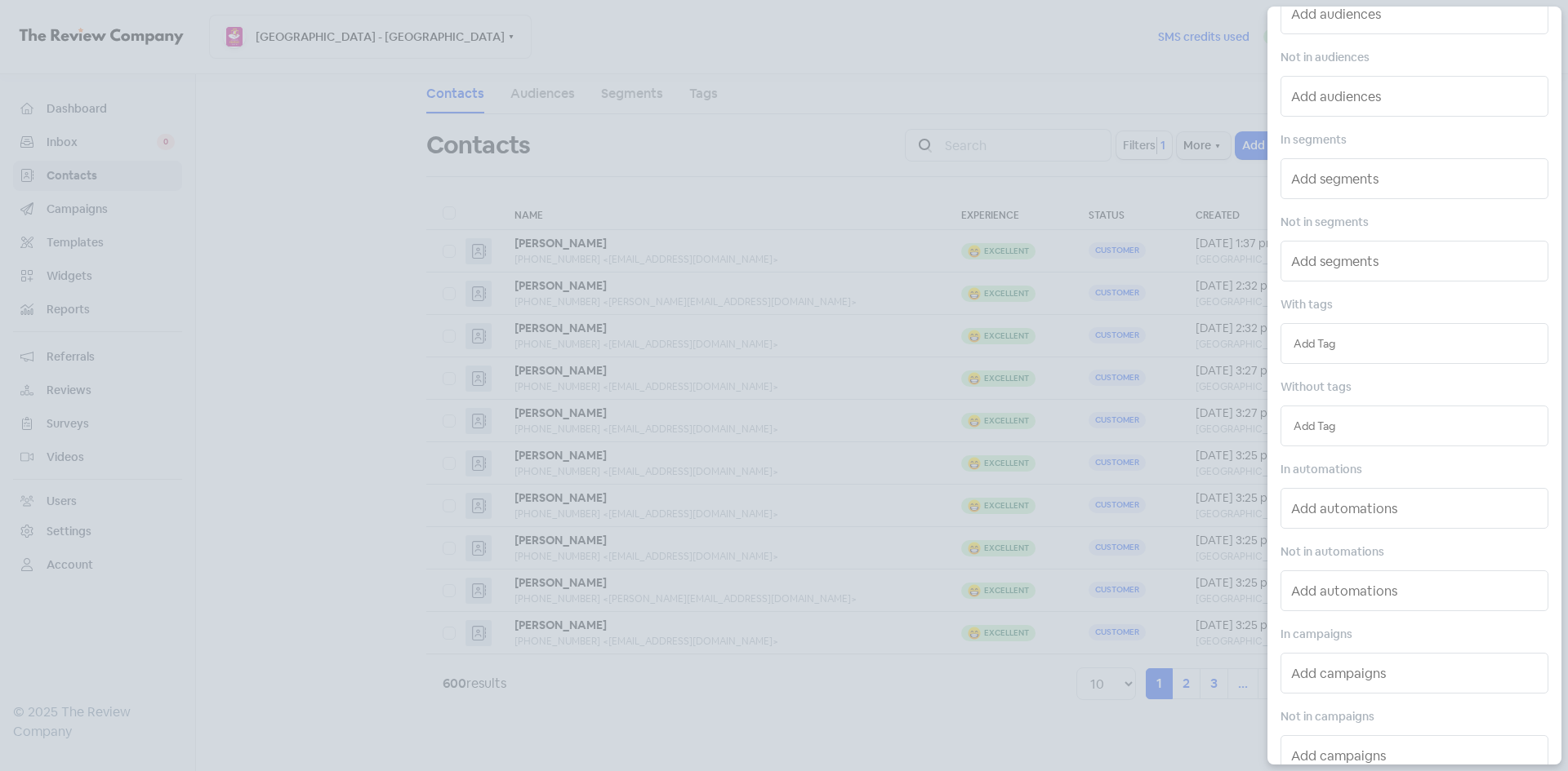
scroll to position [374, 0]
click at [1393, 470] on input "text" at bounding box center [1416, 471] width 250 height 26
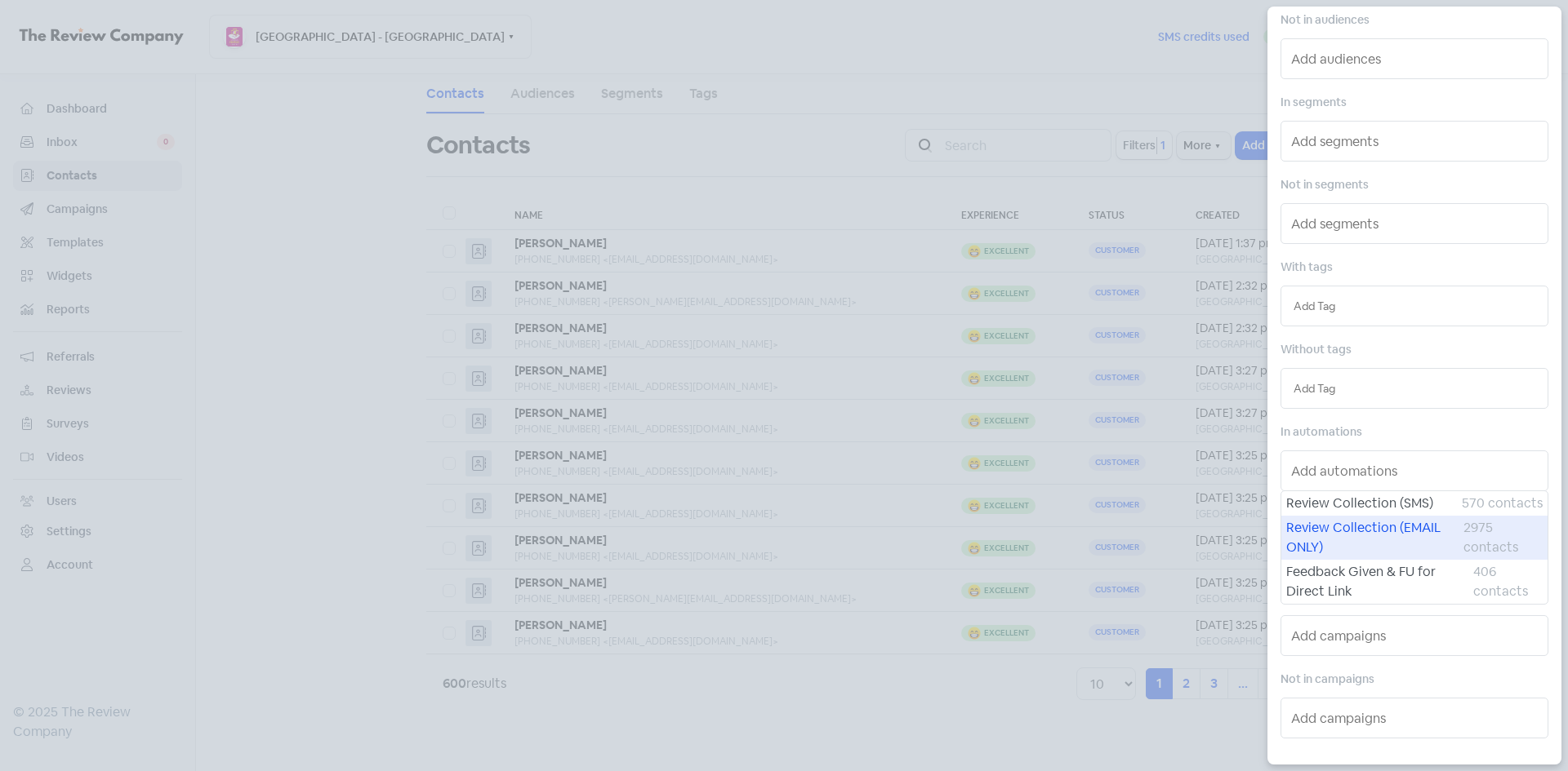
click at [1367, 540] on span "Review Collection (EMAIL ONLY)" at bounding box center [1375, 538] width 178 height 39
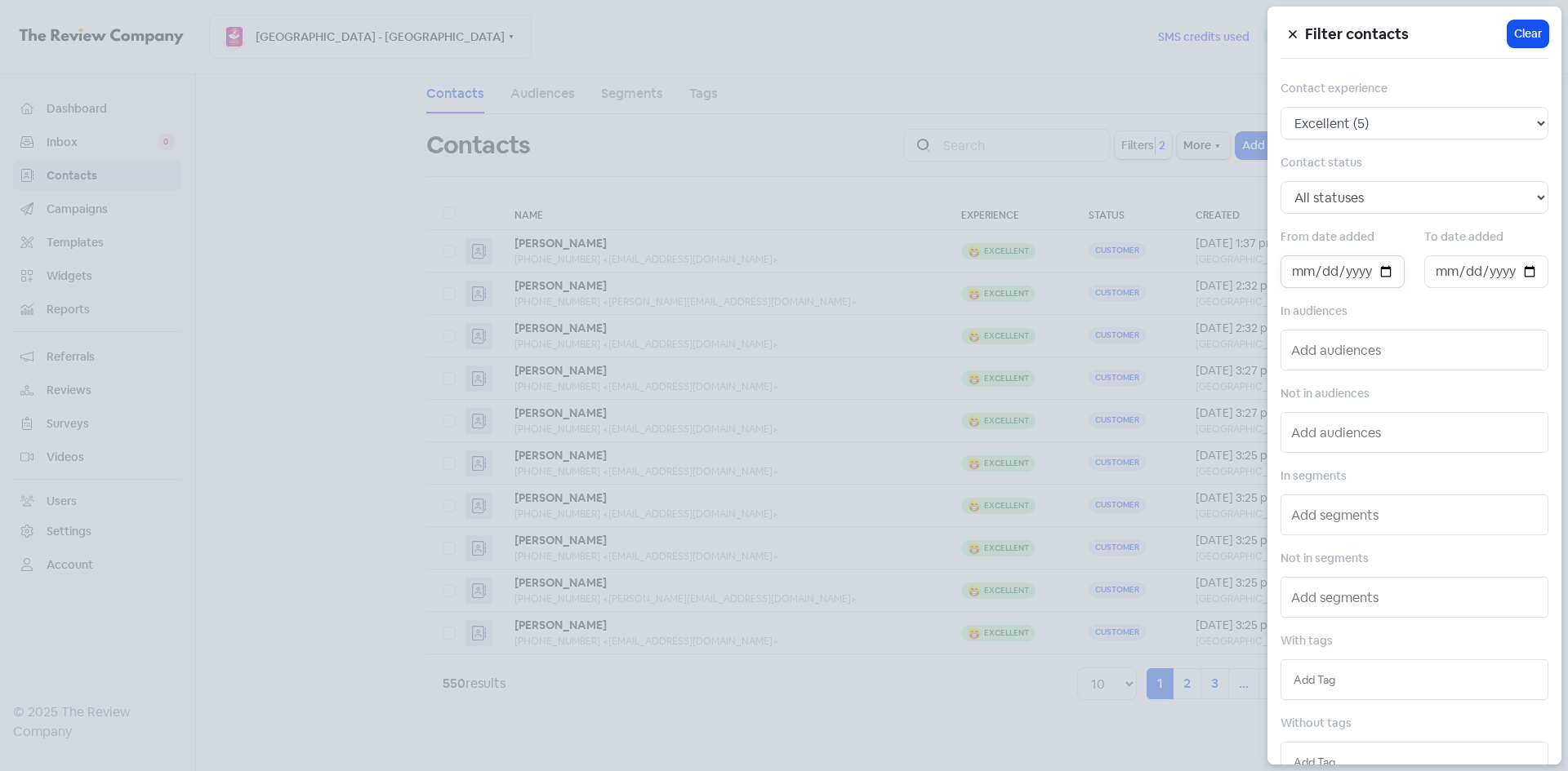
click at [1397, 273] on input "date" at bounding box center [1343, 272] width 124 height 33
click at [1389, 272] on input "date" at bounding box center [1343, 272] width 124 height 33
type input "[DATE]"
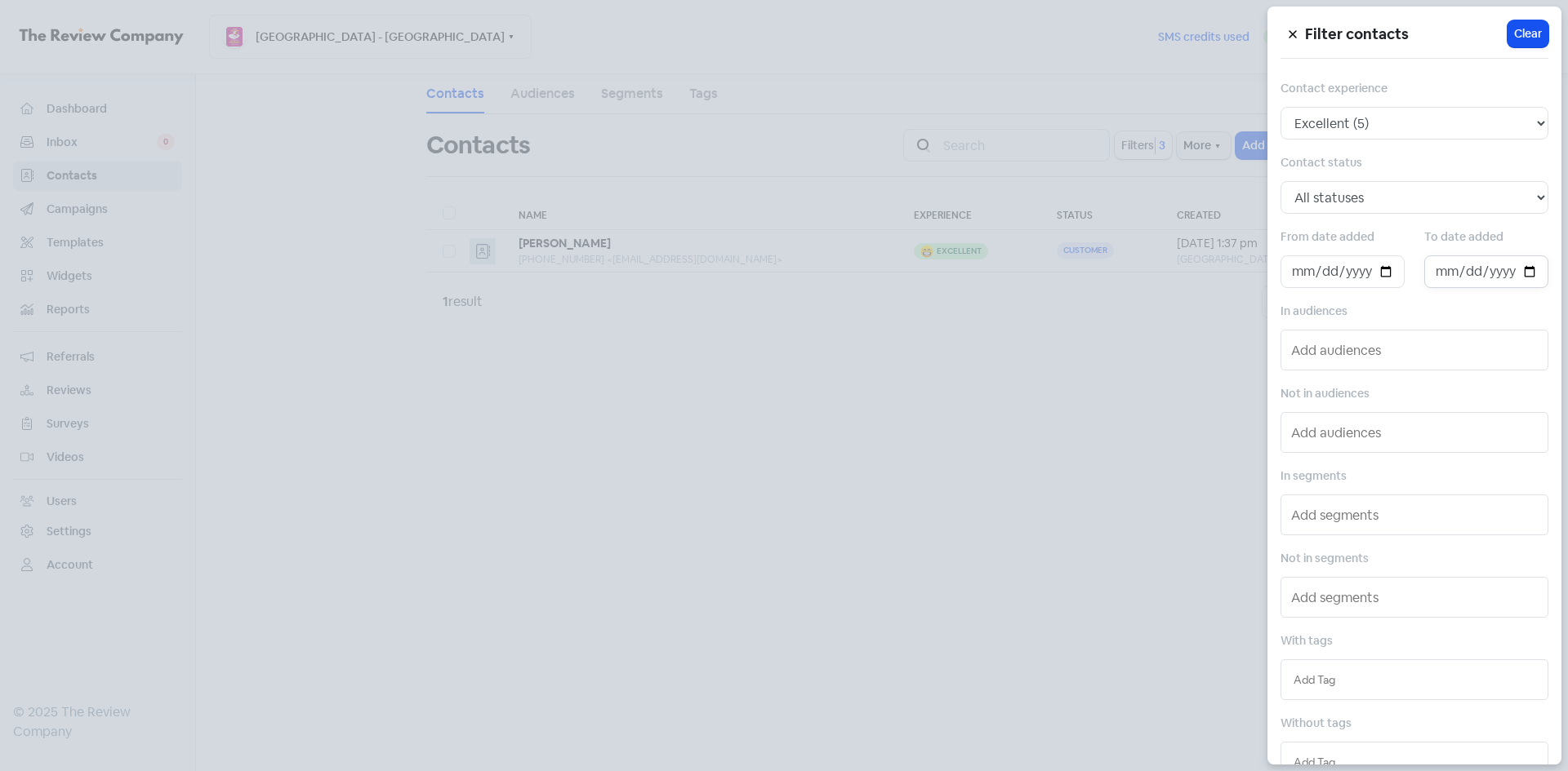
click at [1534, 270] on input "date" at bounding box center [1486, 272] width 124 height 33
click at [1527, 270] on input "date" at bounding box center [1486, 272] width 124 height 33
type input "[DATE]"
click at [1390, 269] on input "[DATE]" at bounding box center [1343, 272] width 124 height 33
click at [1376, 270] on input "[DATE]" at bounding box center [1343, 272] width 124 height 33
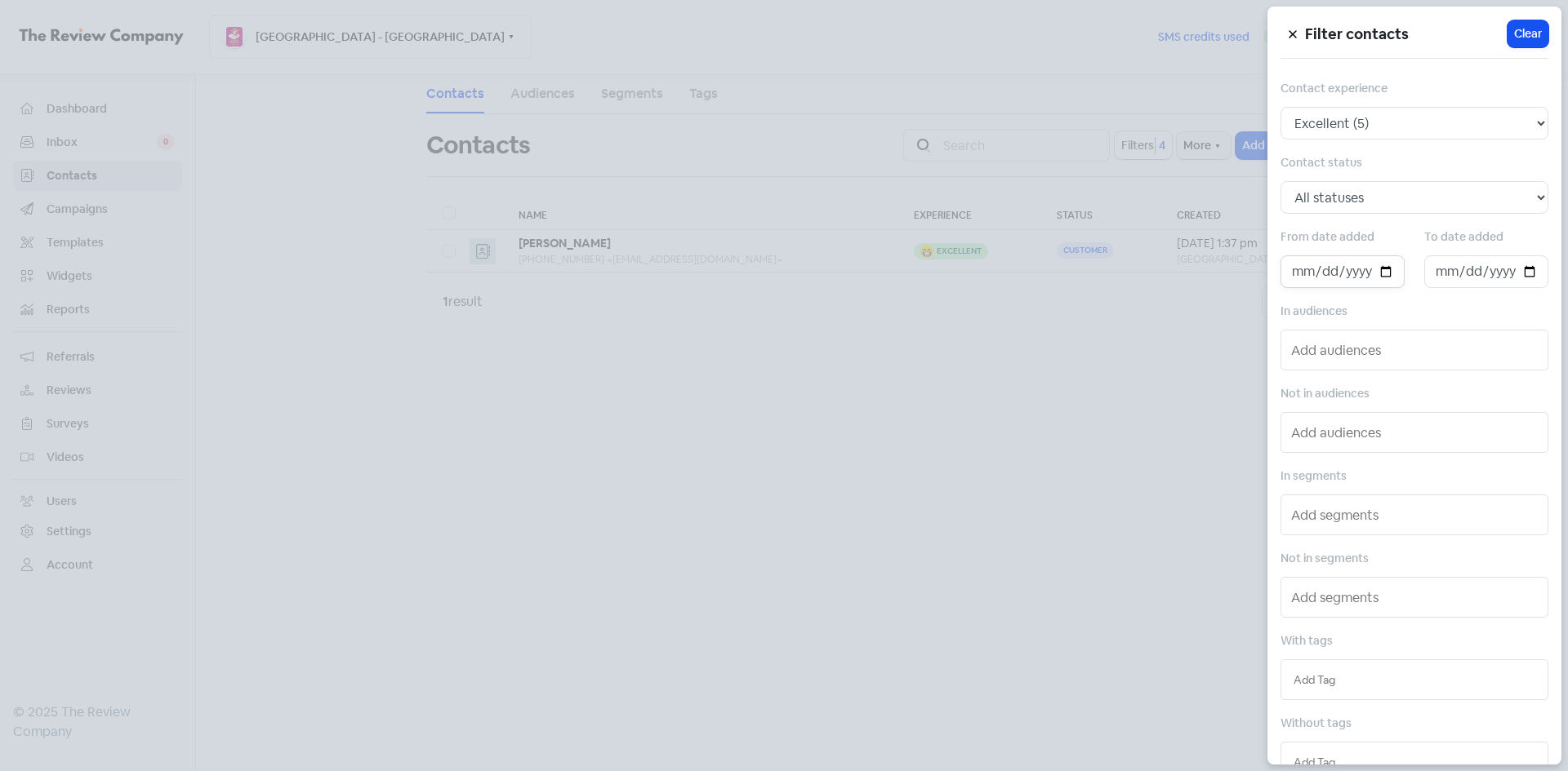
type input "[DATE]"
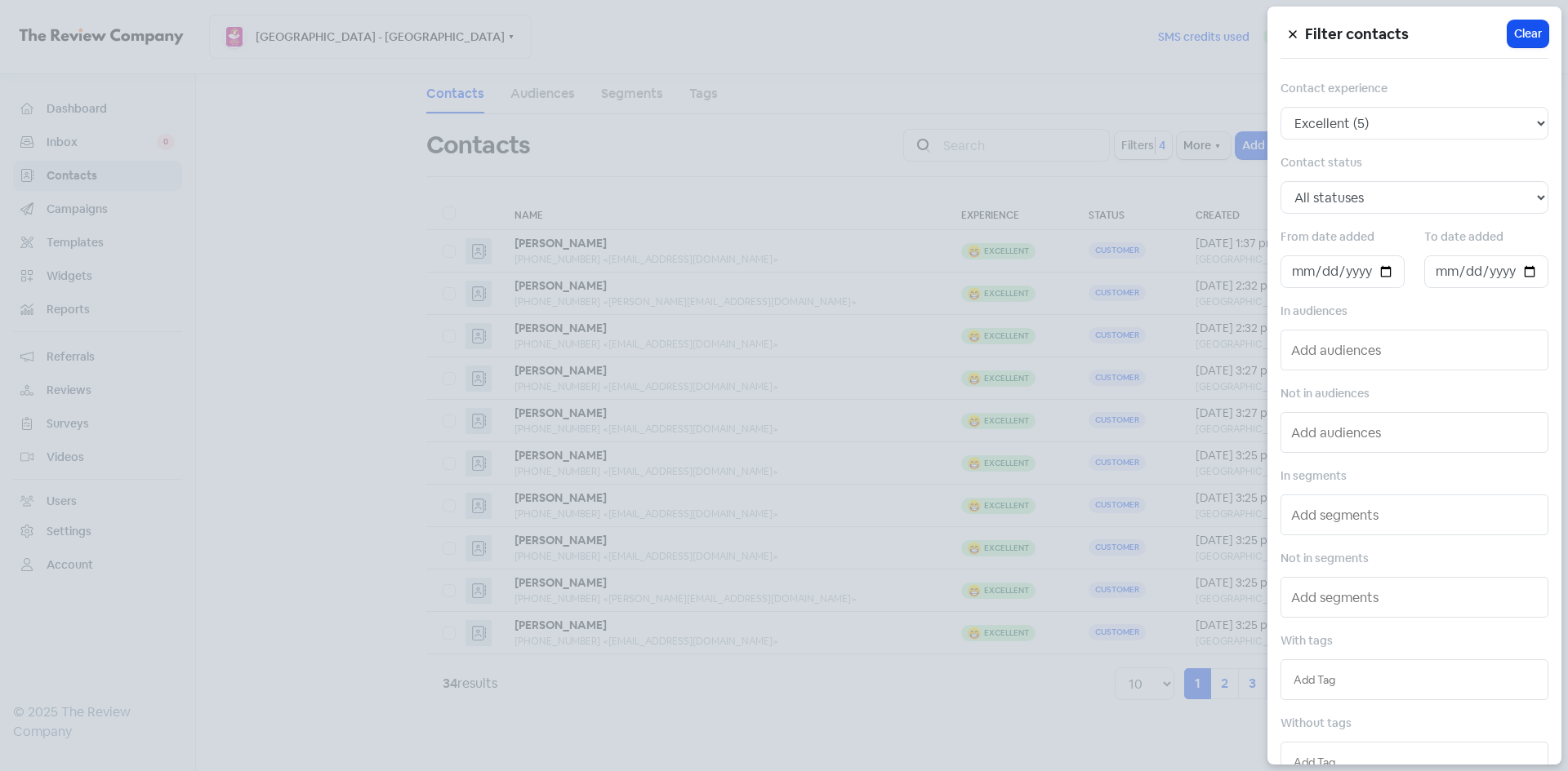
click at [1296, 34] on icon at bounding box center [1292, 34] width 10 height 10
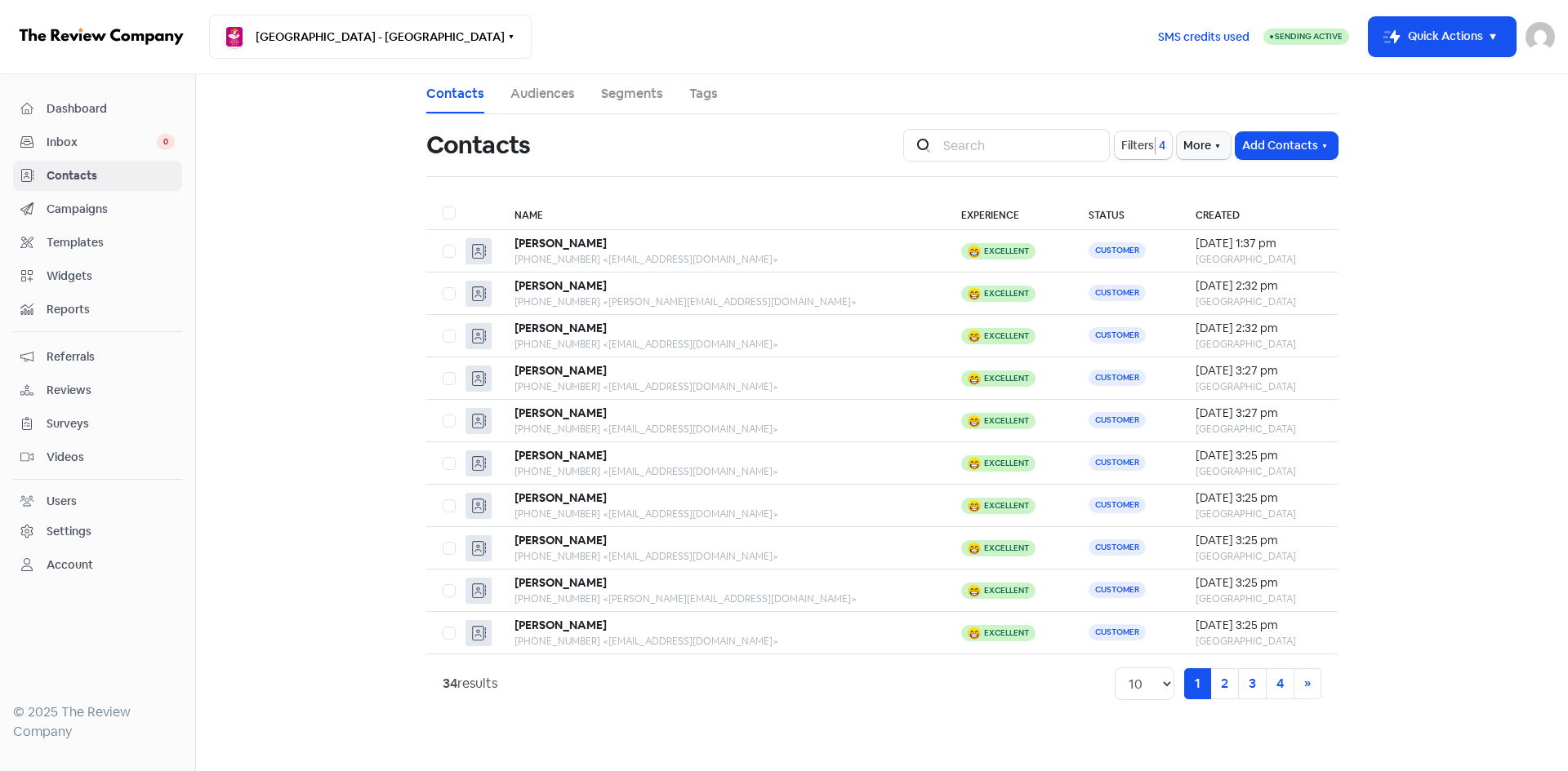
click at [78, 218] on link "Campaigns" at bounding box center [98, 209] width 169 height 30
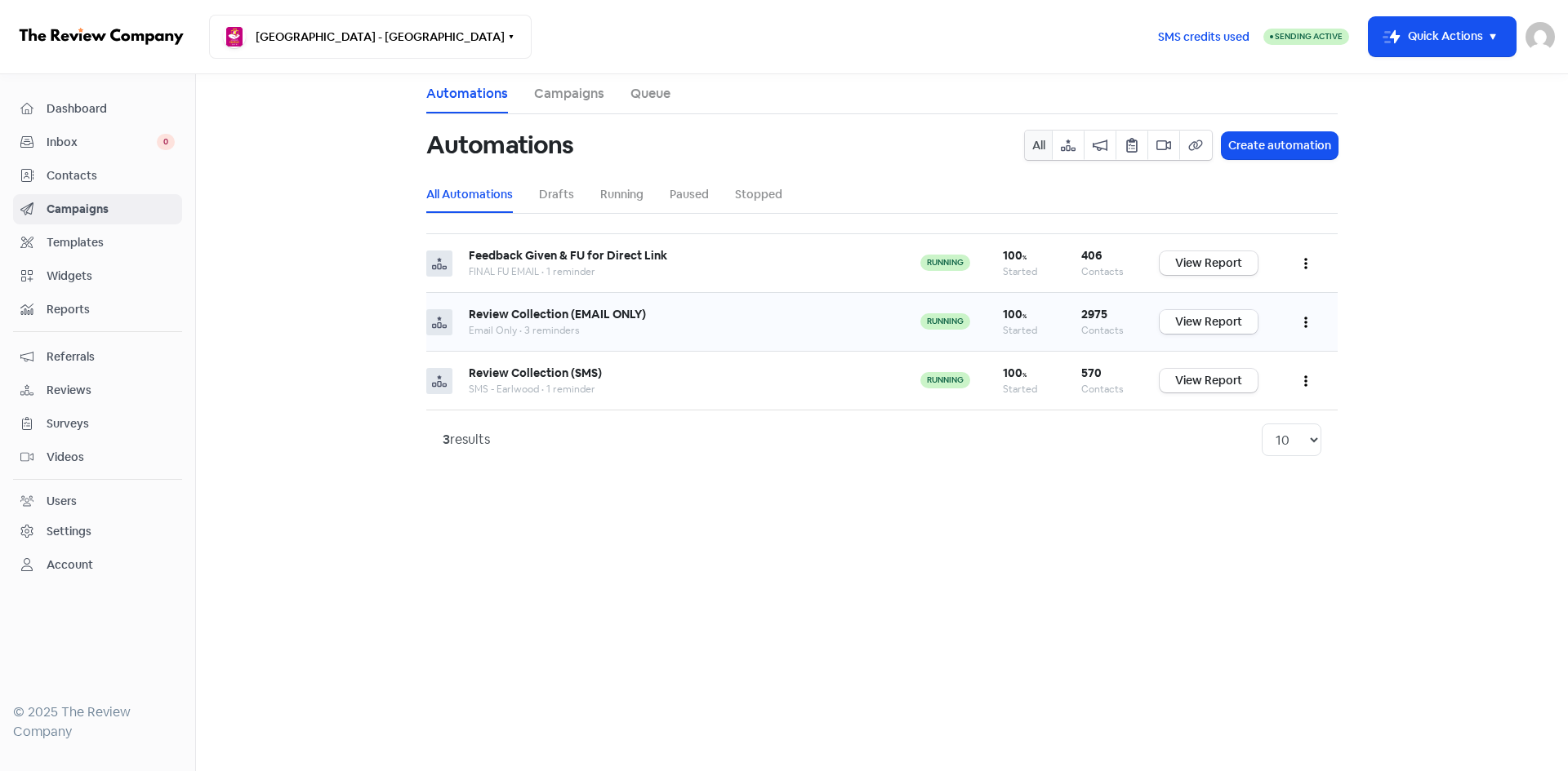
click at [1231, 327] on link "View Report" at bounding box center [1208, 321] width 98 height 23
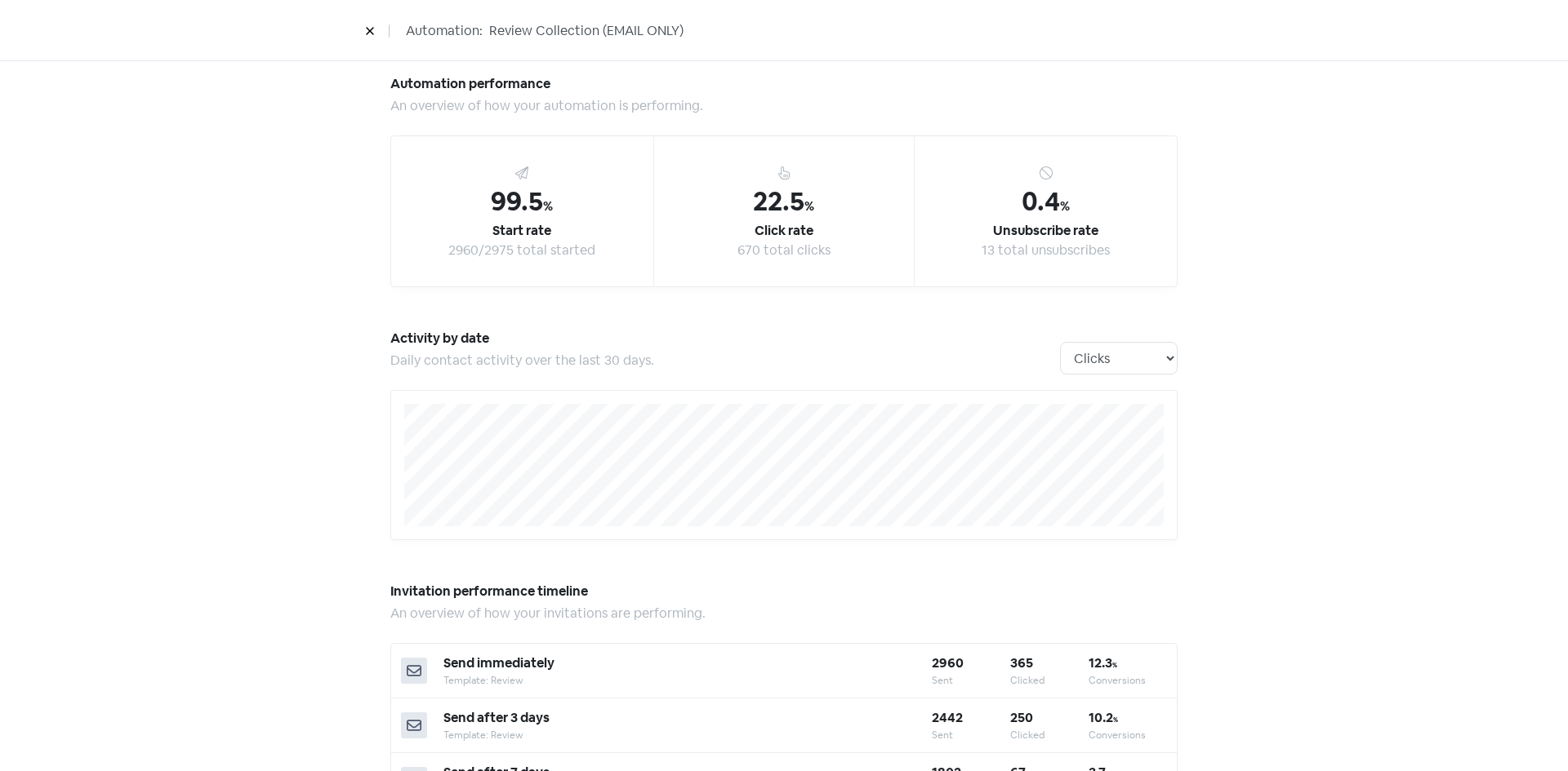
scroll to position [82, 0]
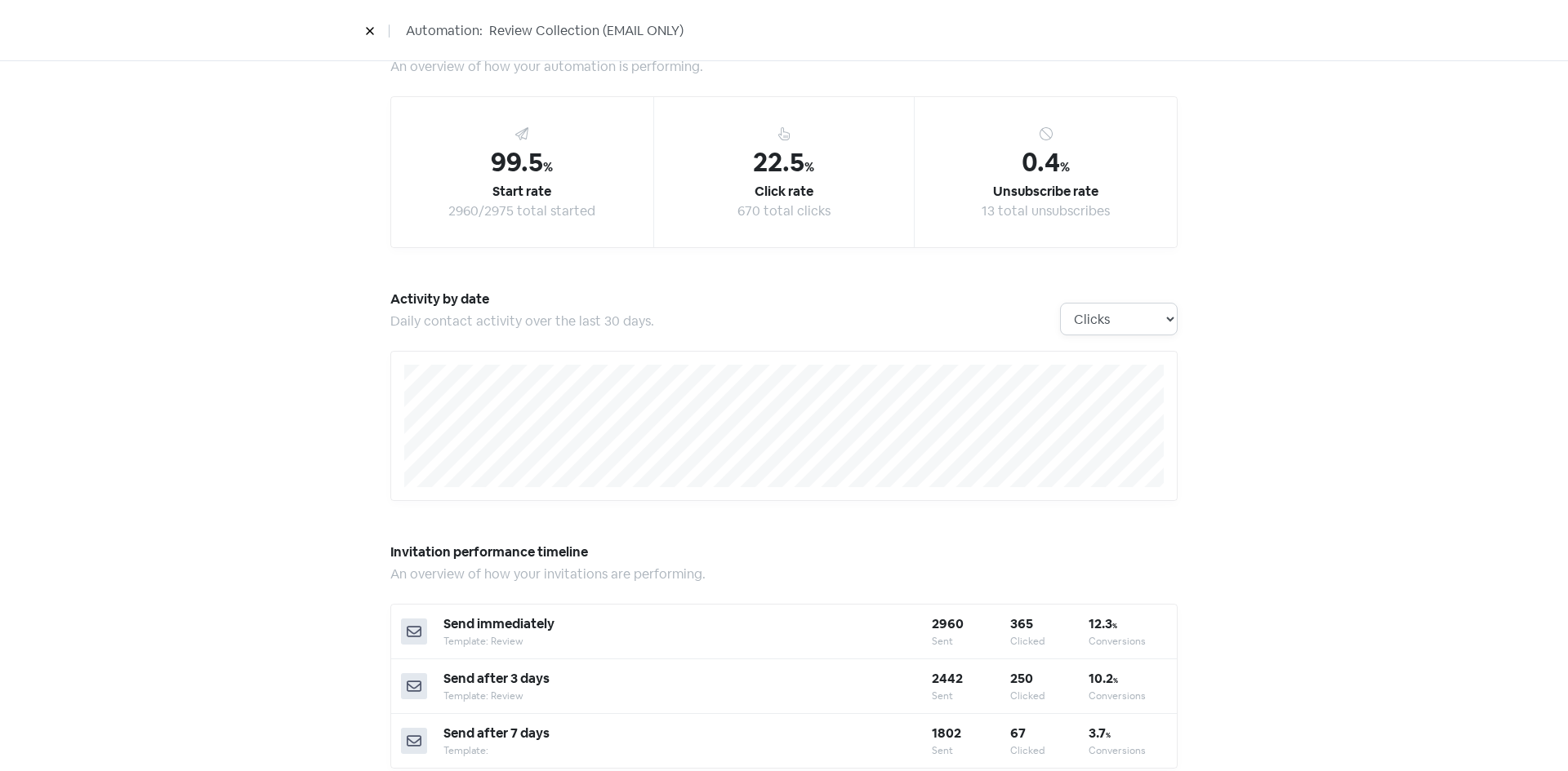
click at [1141, 318] on select "Clicks Deliveries Unsubscribes" at bounding box center [1119, 319] width 118 height 33
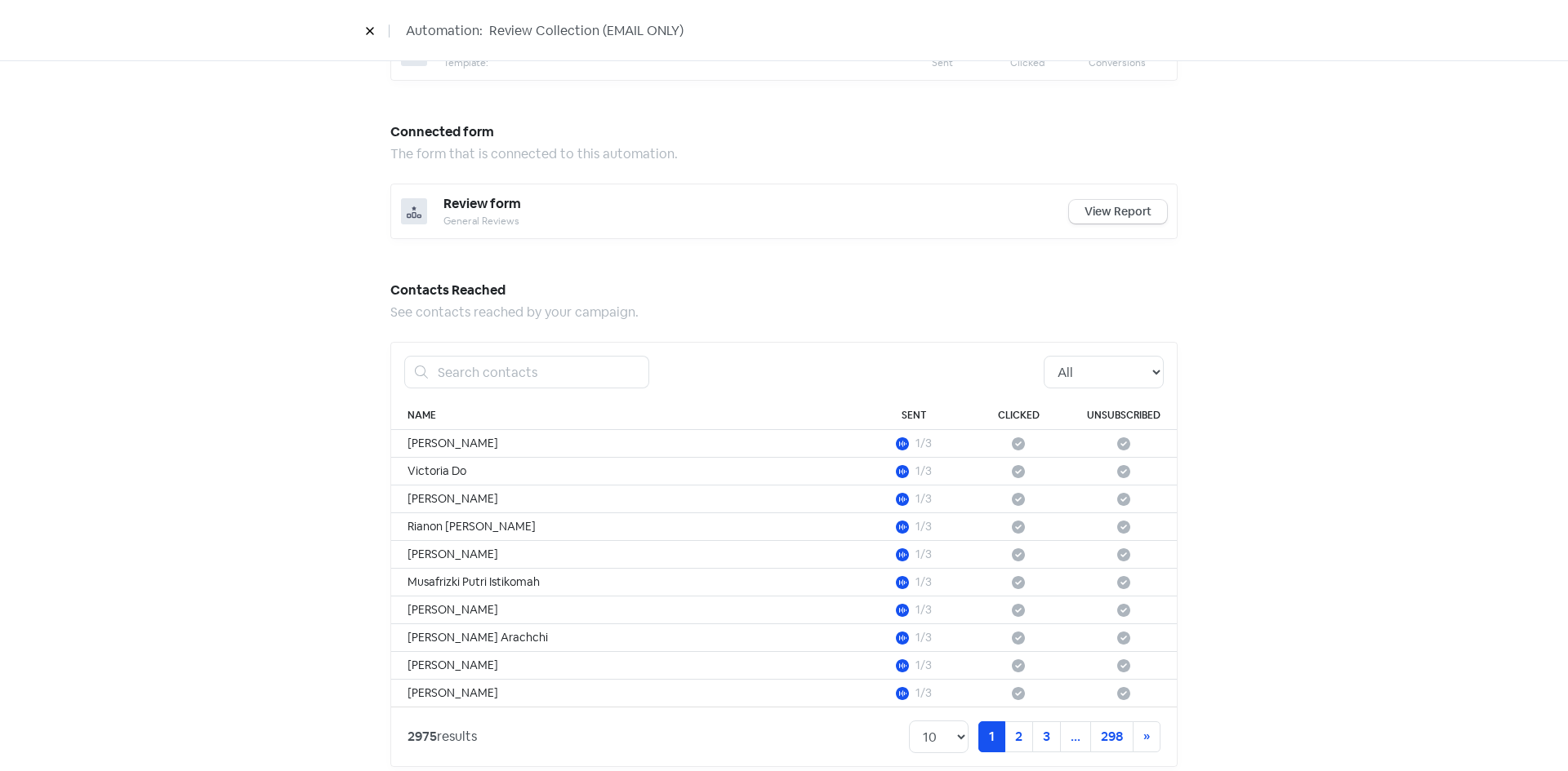
scroll to position [798, 0]
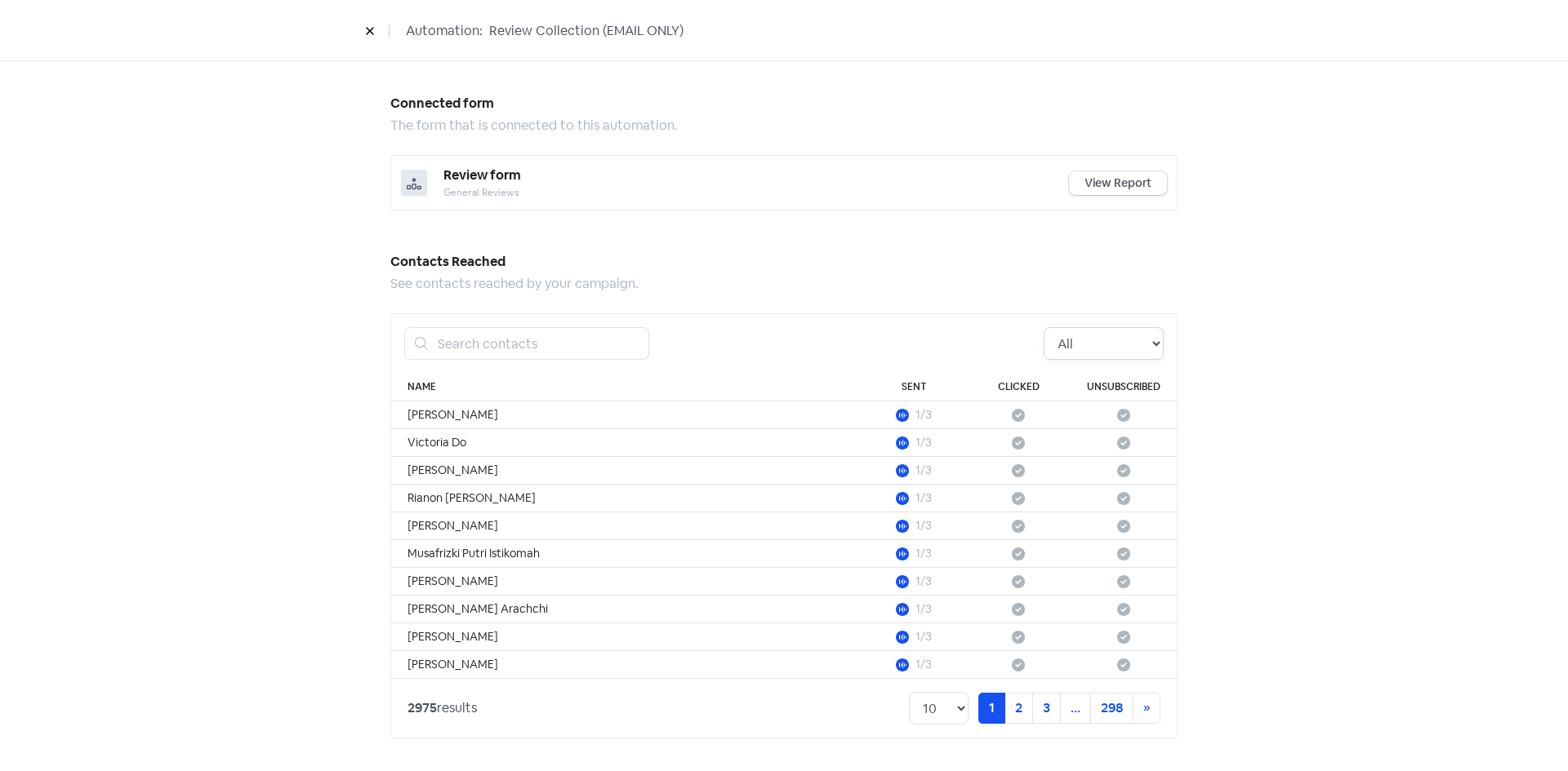
click at [1134, 349] on select "All Pending Started Clicked Unsubscribed" at bounding box center [1104, 344] width 120 height 33
select select "clicked"
click at [1044, 327] on select "All Pending Started Clicked Unsubscribed" at bounding box center [1104, 344] width 120 height 33
click at [416, 440] on td "[PERSON_NAME]" at bounding box center [626, 443] width 470 height 28
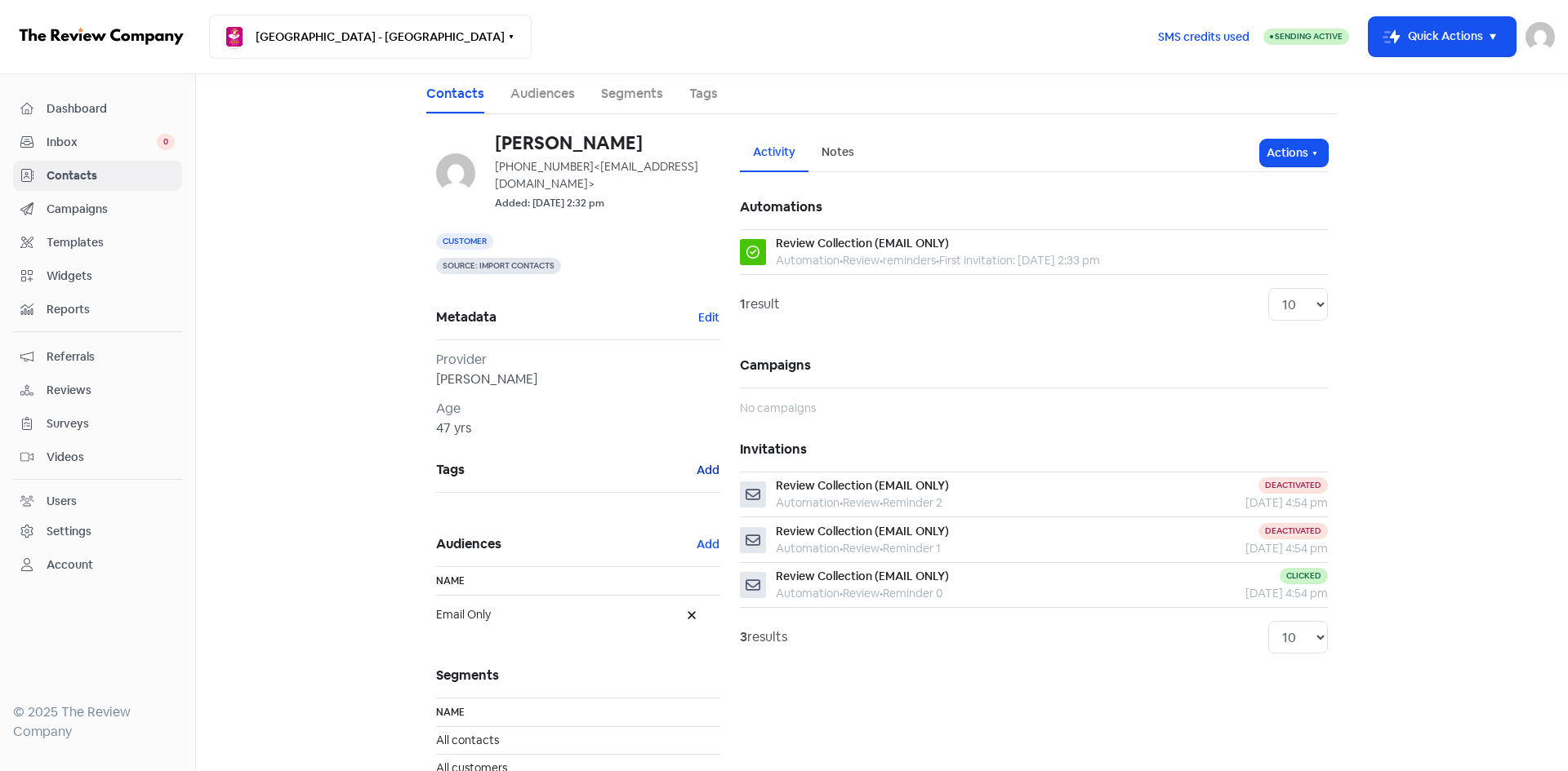
click at [696, 471] on button "Add" at bounding box center [708, 471] width 24 height 19
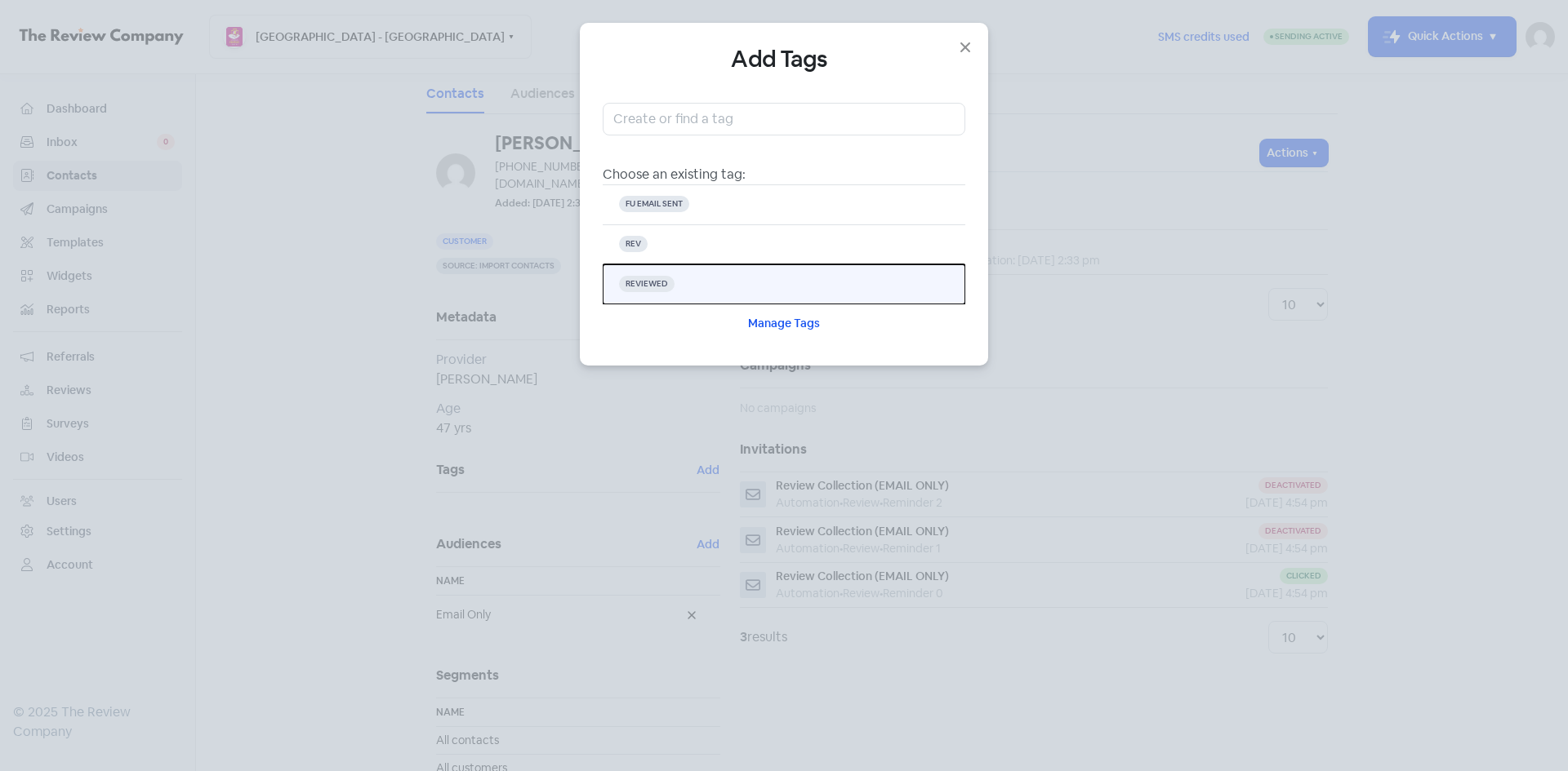
click at [680, 282] on button "REVIEWED" at bounding box center [784, 285] width 362 height 40
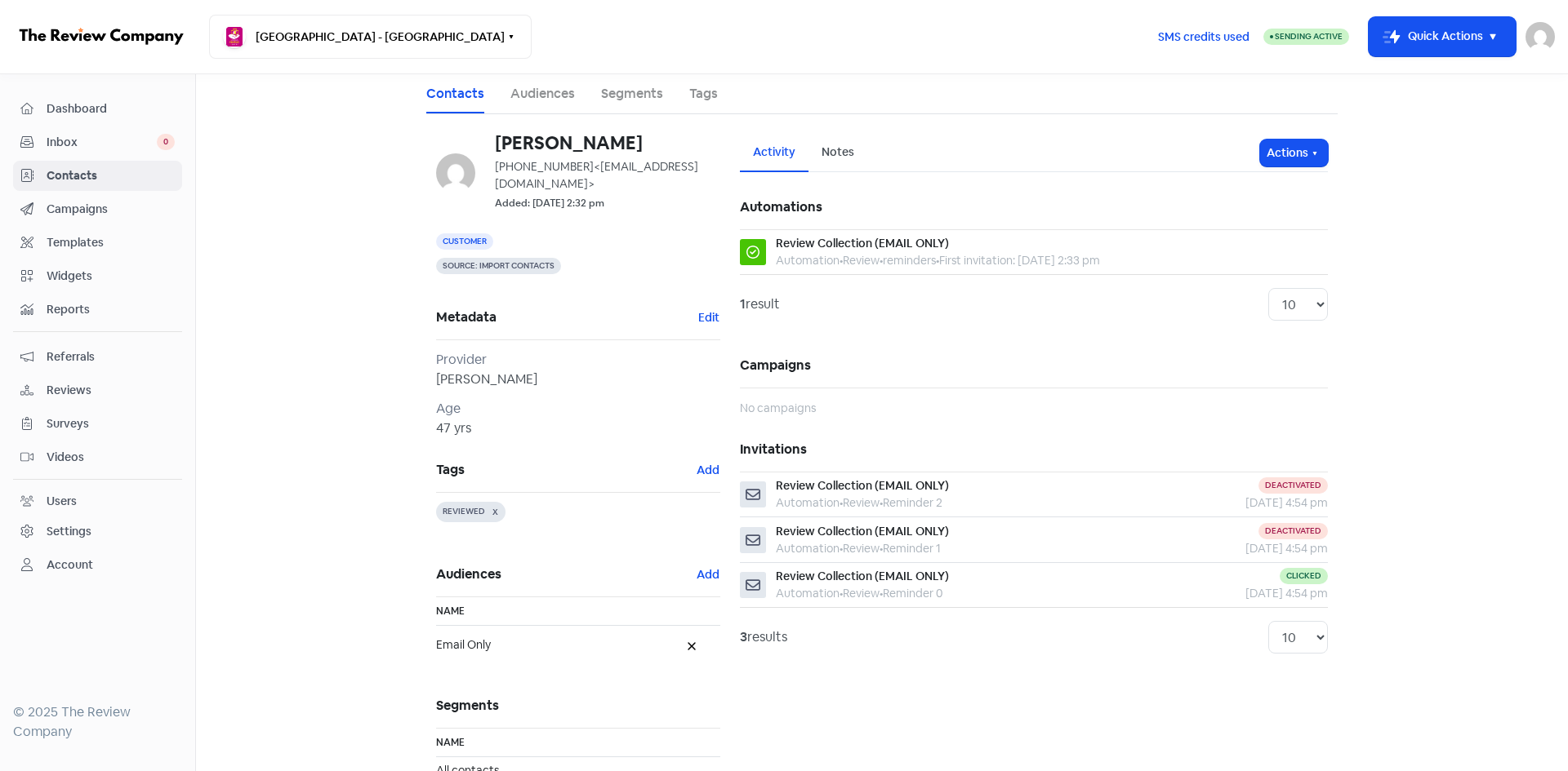
click at [100, 211] on span "Campaigns" at bounding box center [110, 210] width 128 height 17
